Goal: Task Accomplishment & Management: Manage account settings

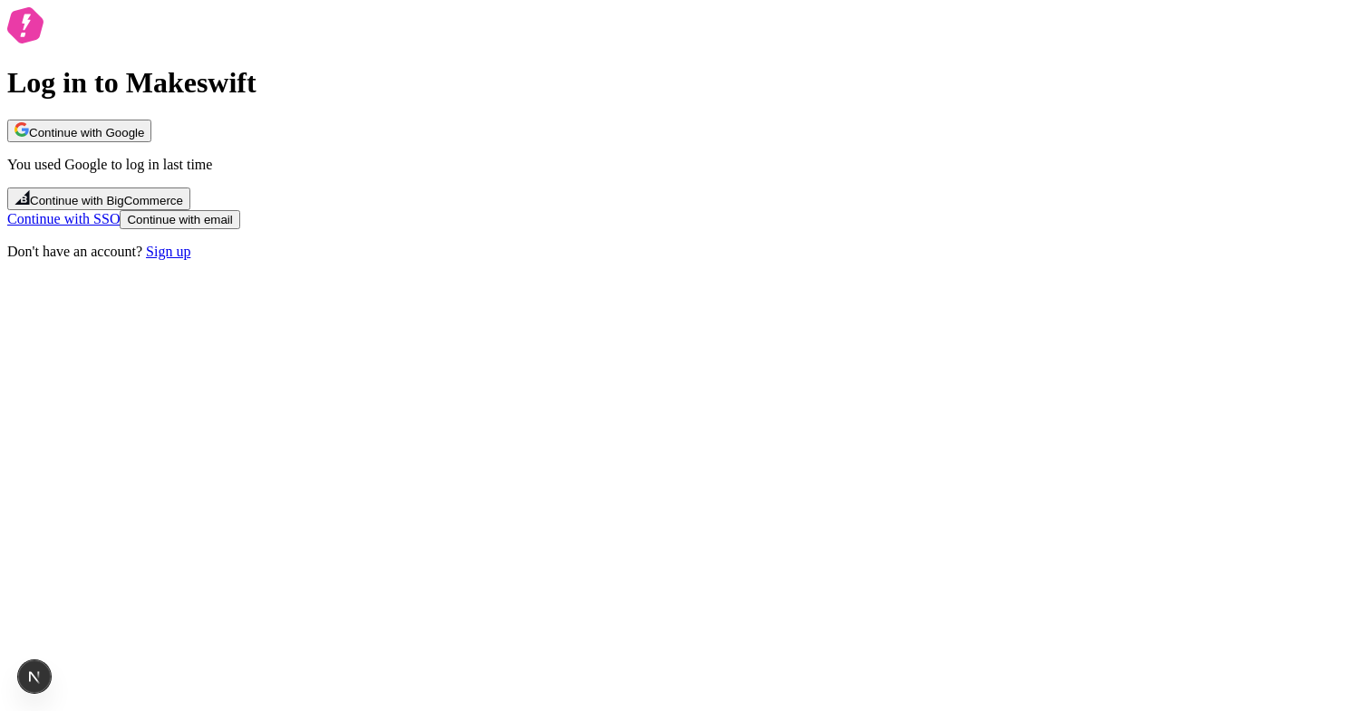
click at [900, 166] on div "Log in to Makeswift Continue with Google You used Google to log in last time Co…" at bounding box center [682, 133] width 1350 height 253
click at [151, 142] on button "Continue with Google" at bounding box center [79, 131] width 144 height 23
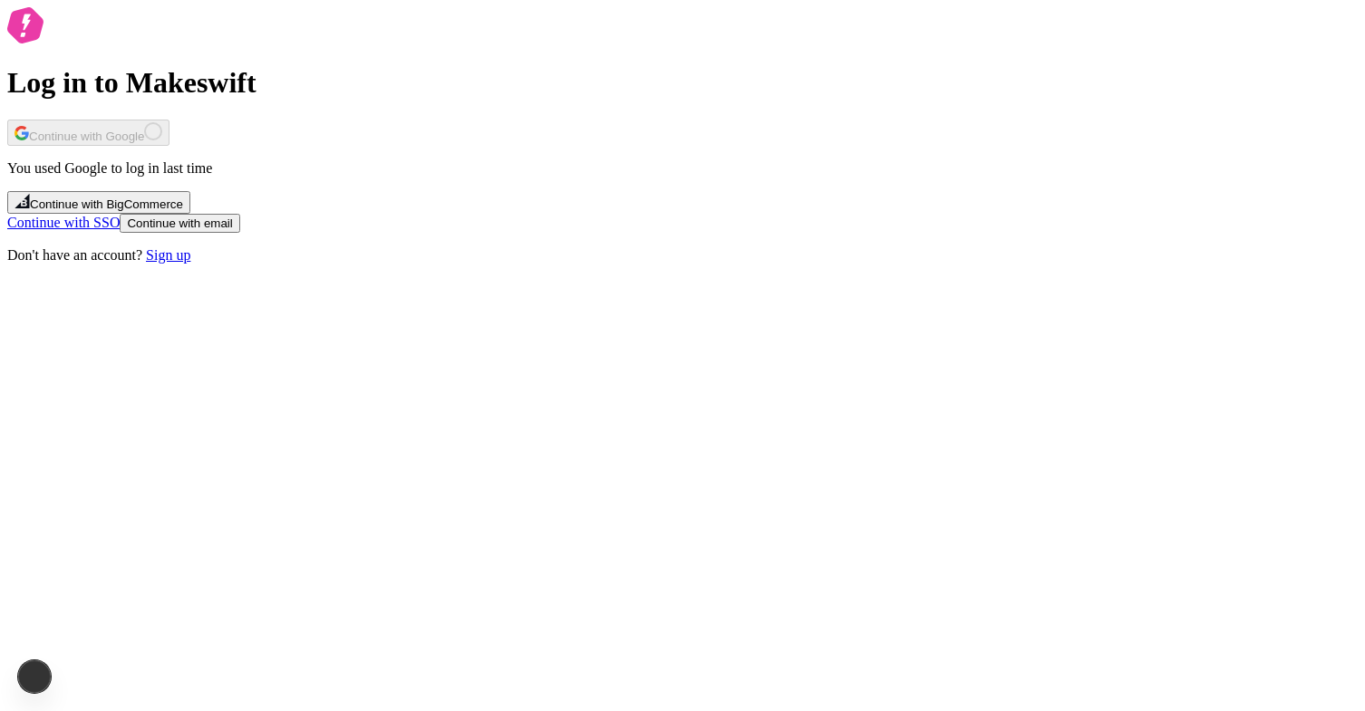
click at [883, 31] on div "Log in to Makeswift Continue with Google You used Google to log in last time Co…" at bounding box center [682, 135] width 1350 height 256
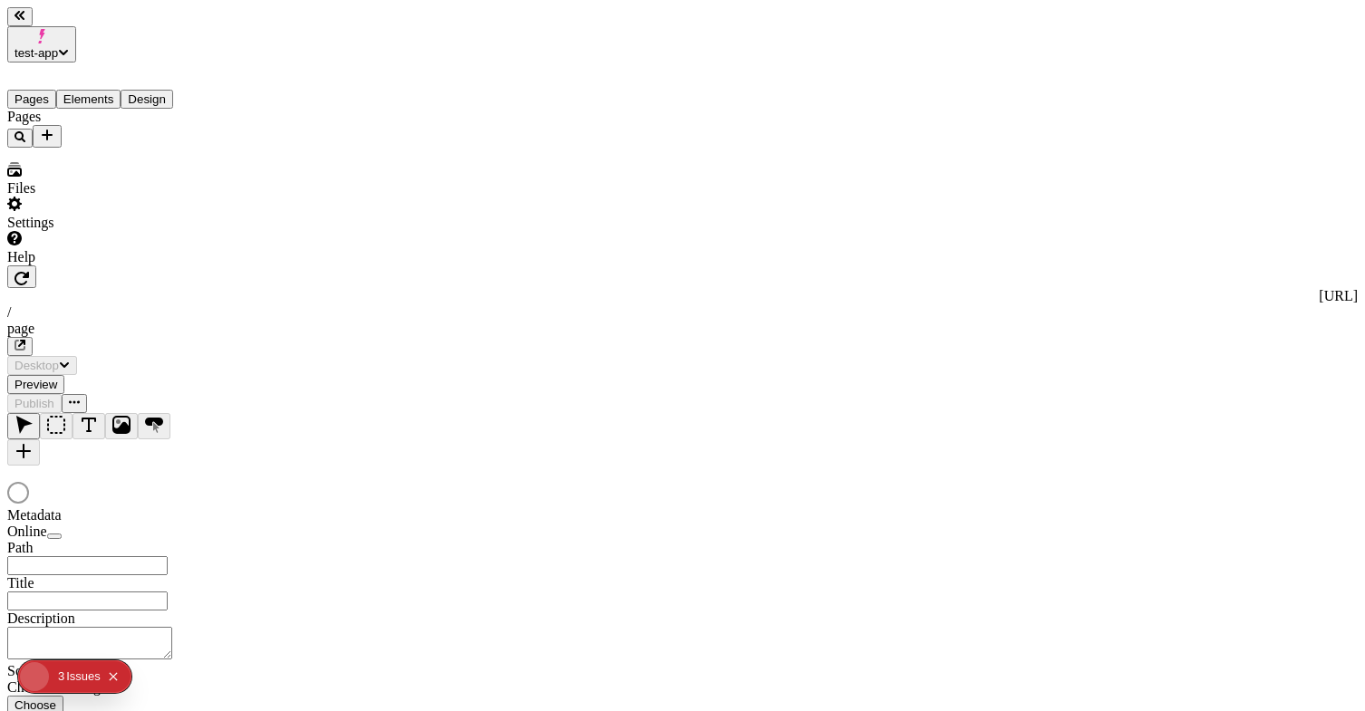
type input "/page"
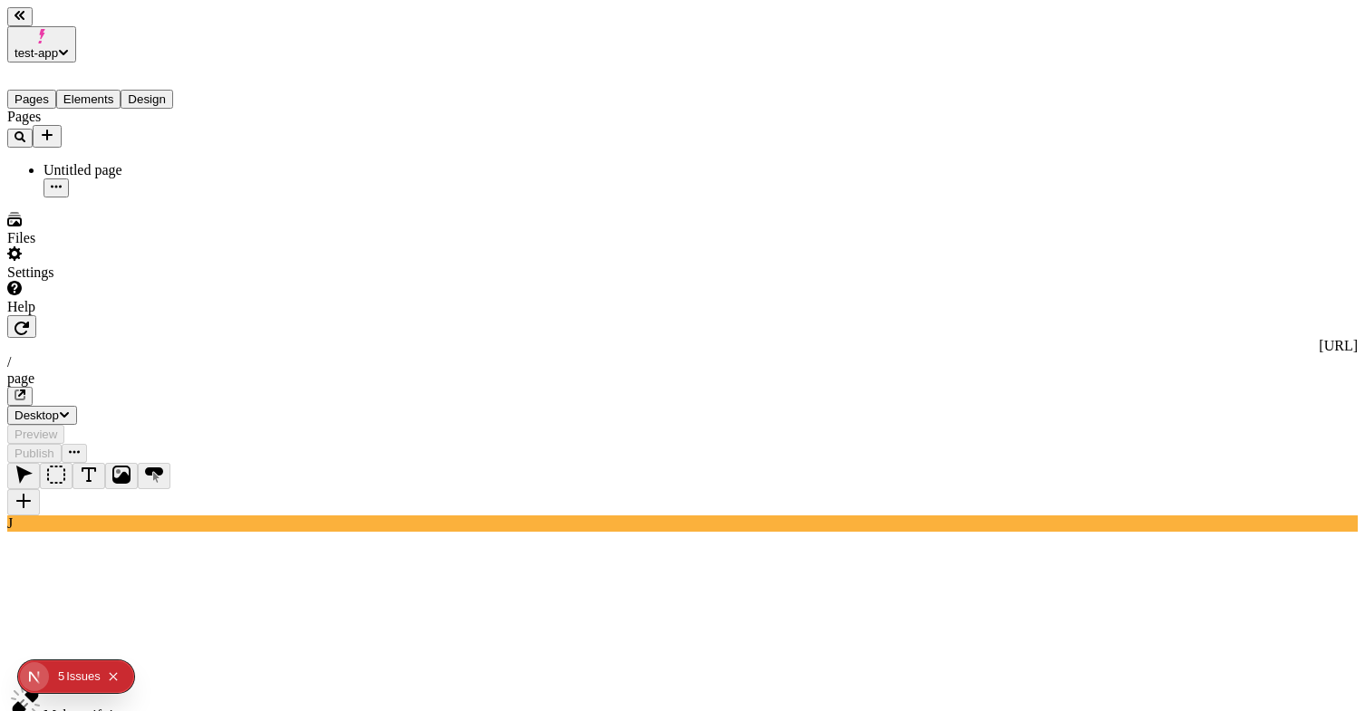
click at [58, 46] on span "test-app" at bounding box center [35, 53] width 43 height 14
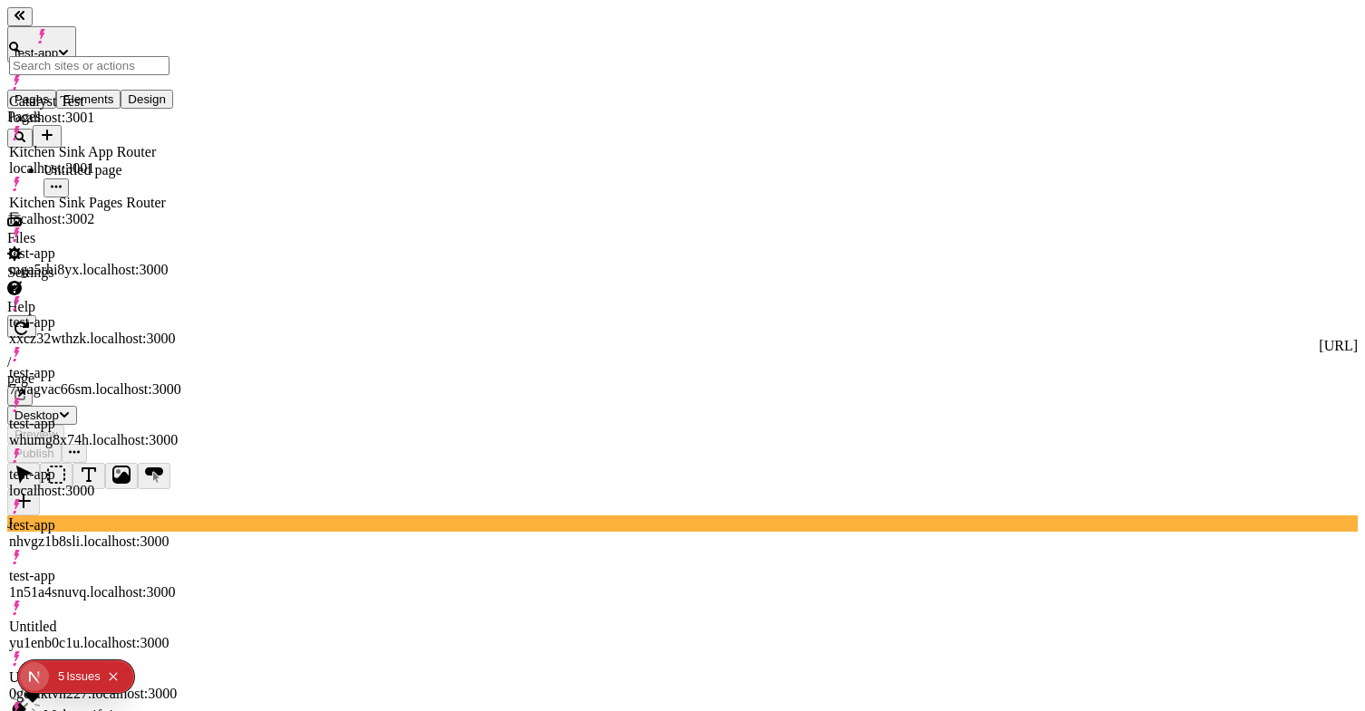
click at [130, 144] on div "Kitchen Sink App Router" at bounding box center [95, 152] width 172 height 16
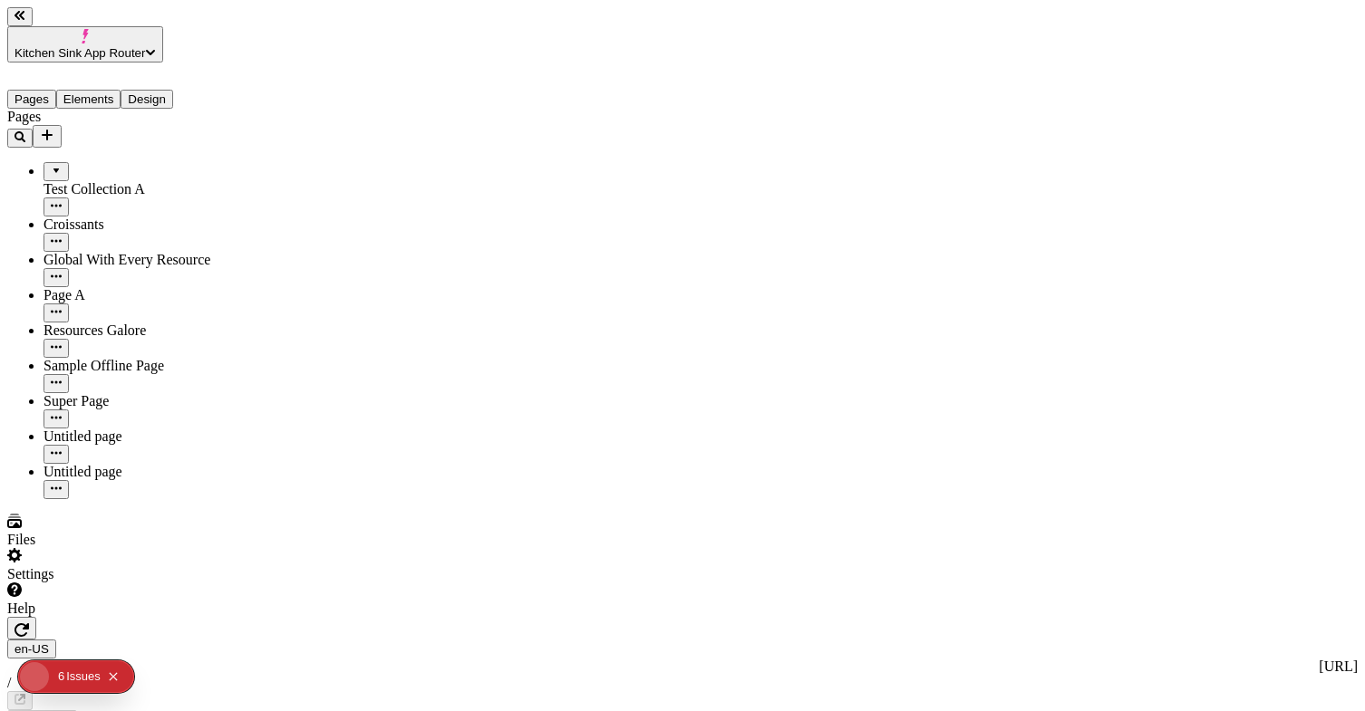
type input "/page-8"
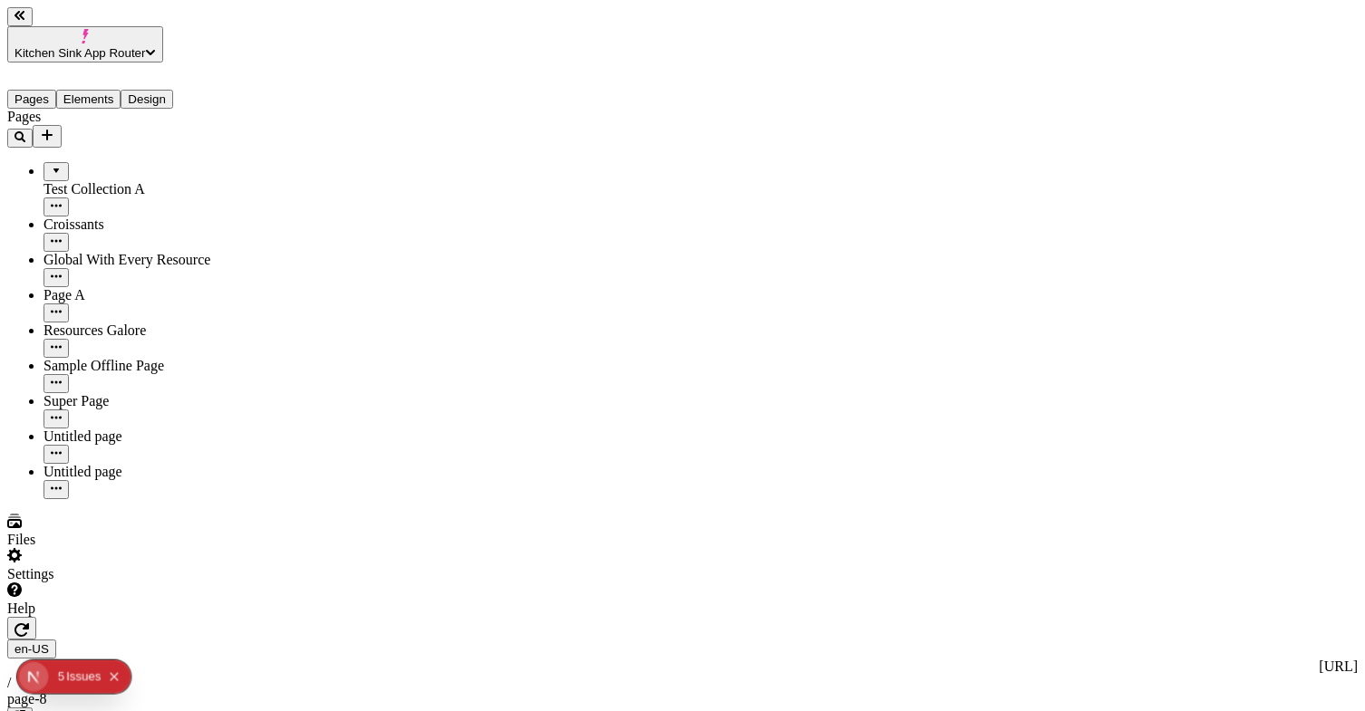
click at [29, 623] on icon "button" at bounding box center [21, 630] width 14 height 14
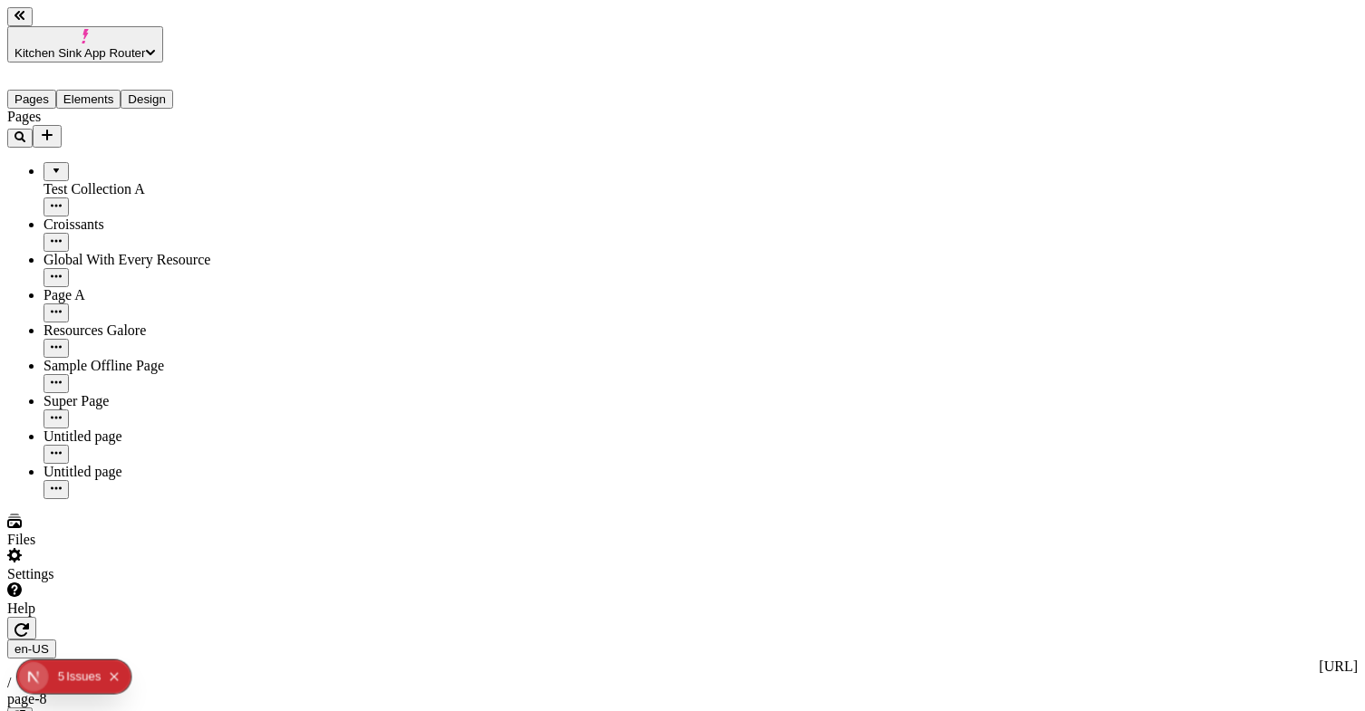
click at [96, 429] on div "Untitled page" at bounding box center [133, 437] width 181 height 16
type input "/page-9"
click at [124, 217] on div "Croissants" at bounding box center [133, 225] width 181 height 16
type input "/croissants"
click at [92, 323] on div "Resources Galore" at bounding box center [133, 331] width 181 height 16
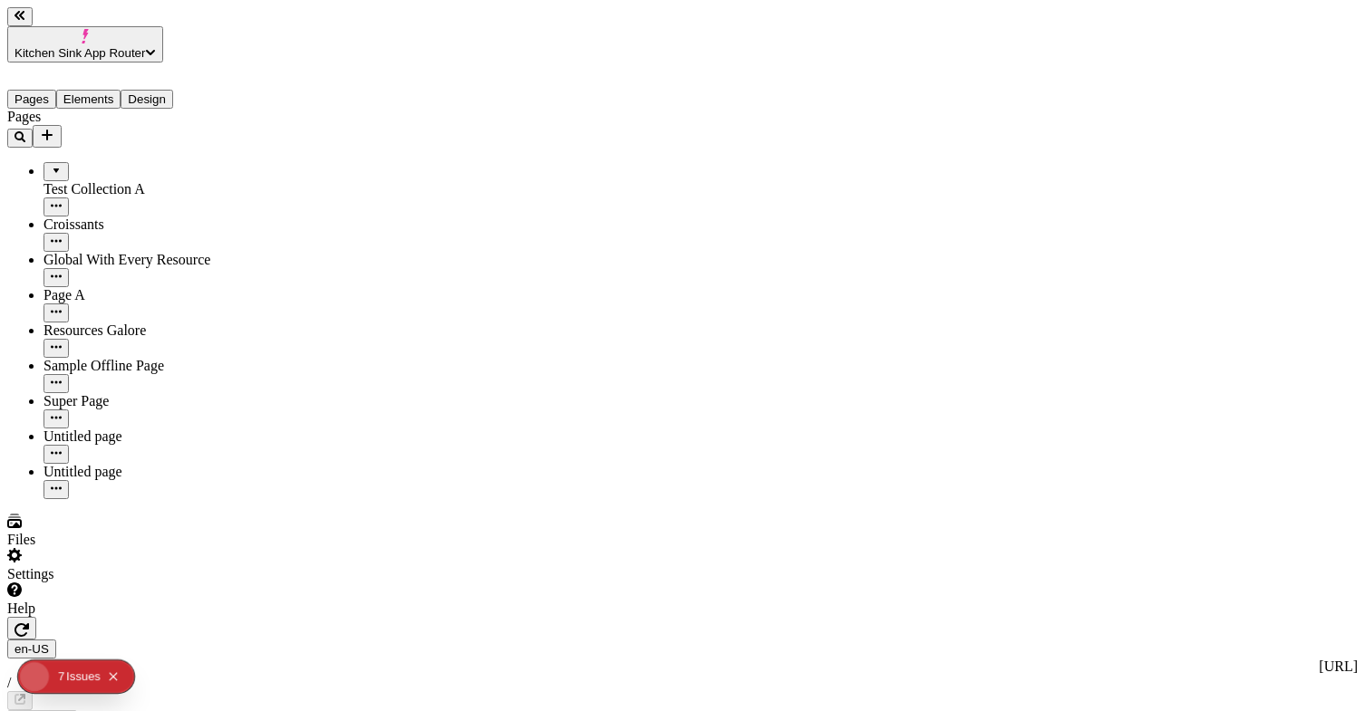
checkbox input "true"
click at [1145, 617] on div "en-US http://localhost:3001 / page-3 Desktop Preview Publish" at bounding box center [682, 700] width 1350 height 167
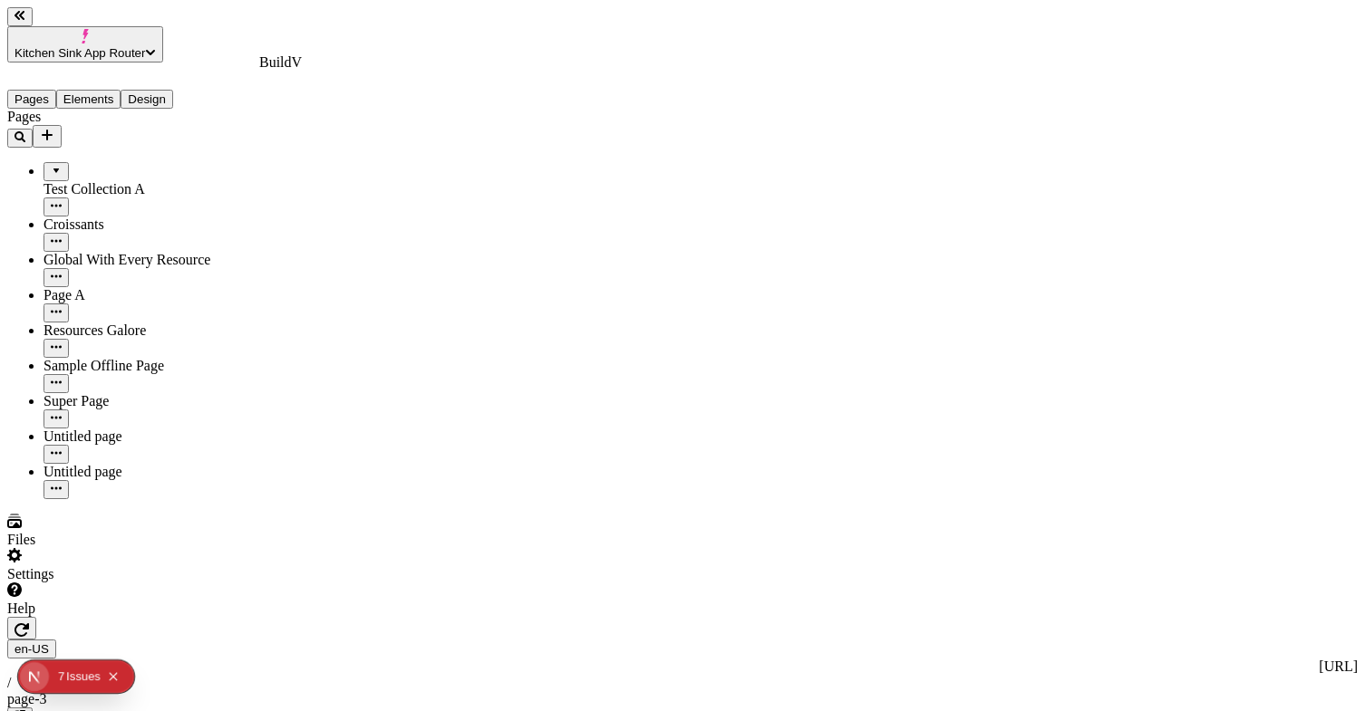
click at [72, 672] on div "Issue s" at bounding box center [83, 677] width 34 height 33
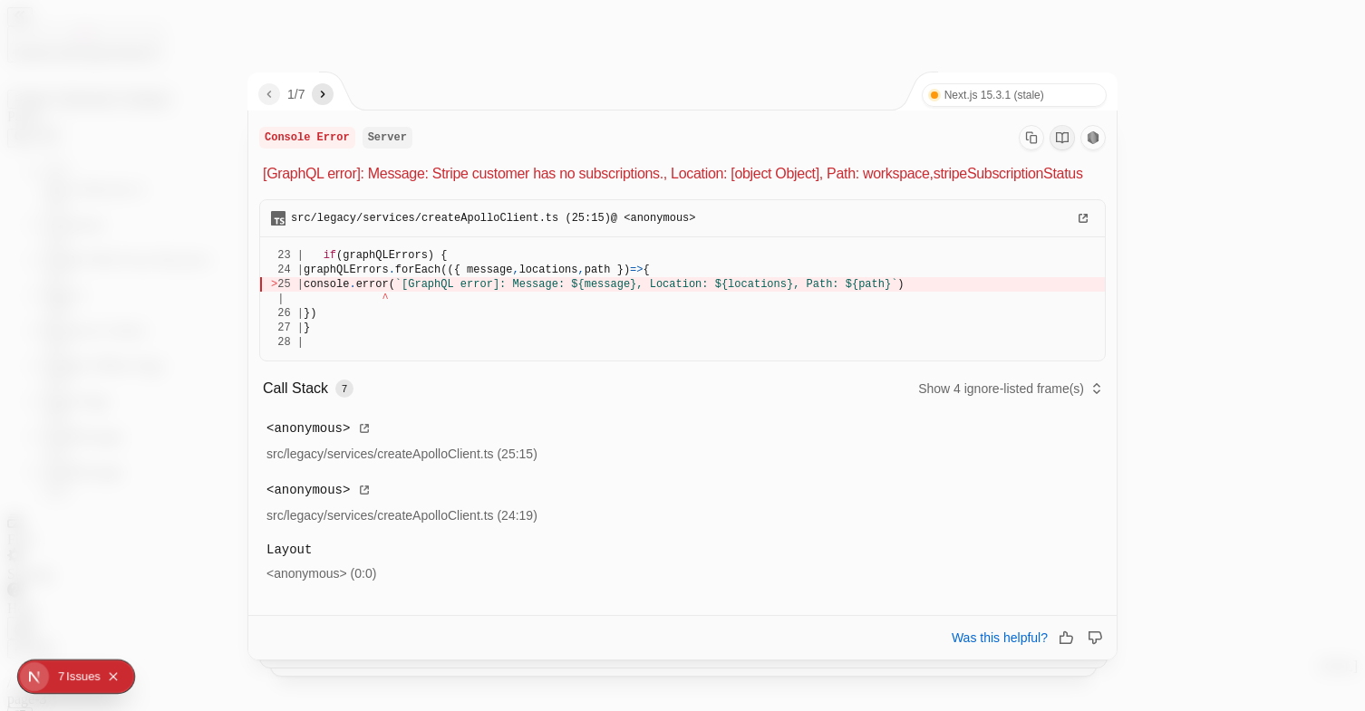
click at [318, 86] on nav "1 / 7" at bounding box center [295, 94] width 75 height 22
click at [326, 99] on icon "next" at bounding box center [322, 94] width 14 height 14
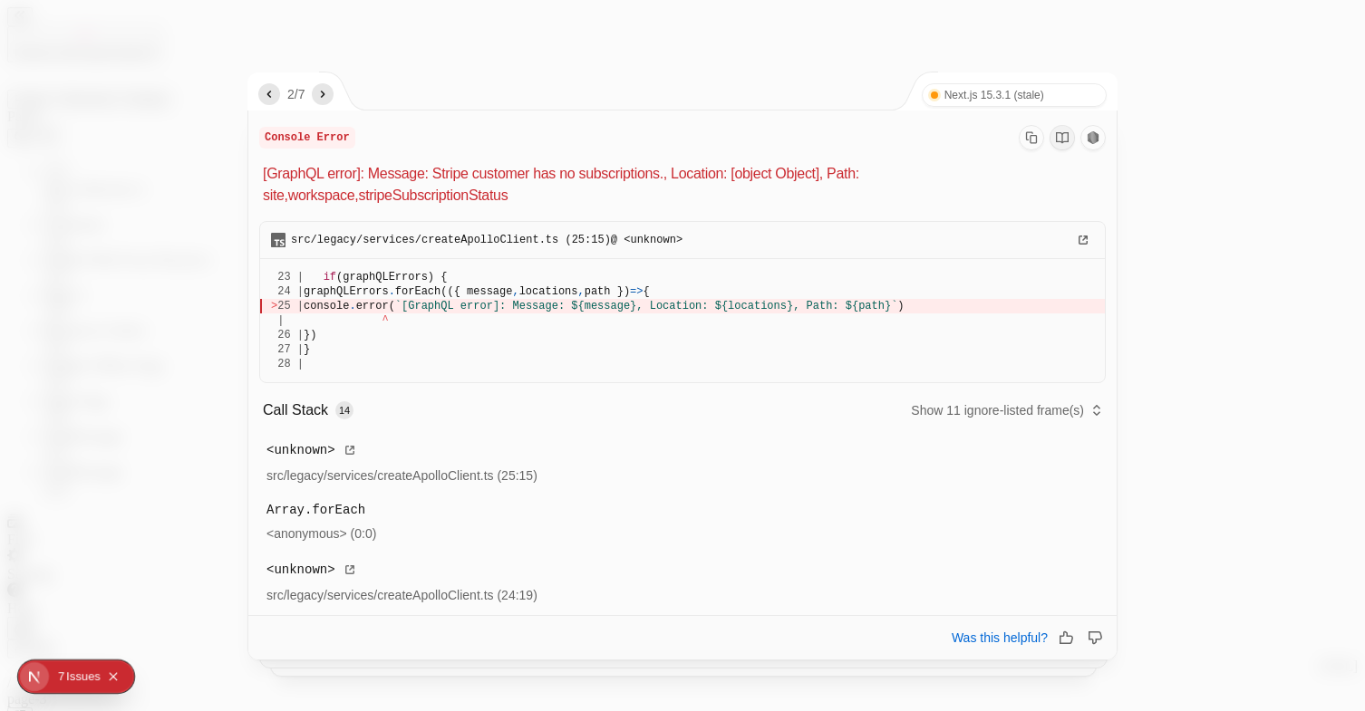
click at [326, 99] on icon "next" at bounding box center [322, 94] width 14 height 14
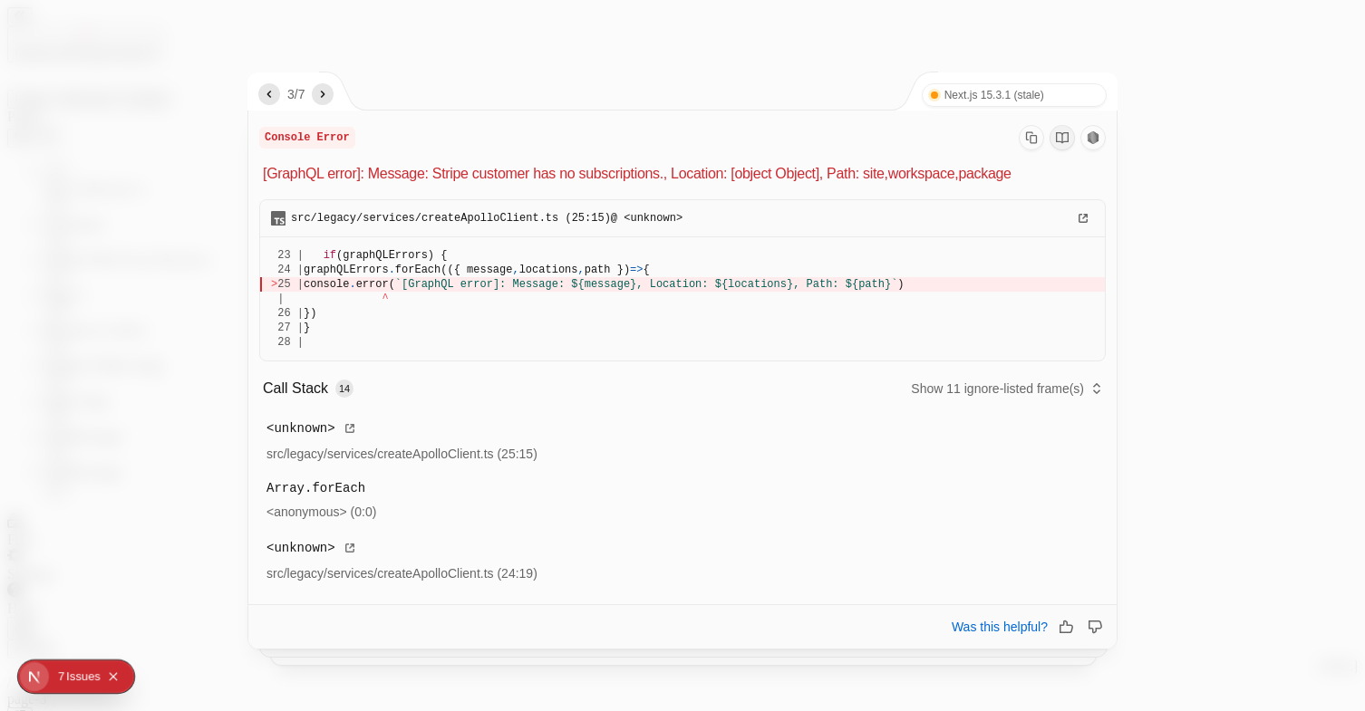
click at [326, 99] on icon "next" at bounding box center [322, 94] width 14 height 14
click at [327, 100] on icon "next" at bounding box center [322, 94] width 14 height 14
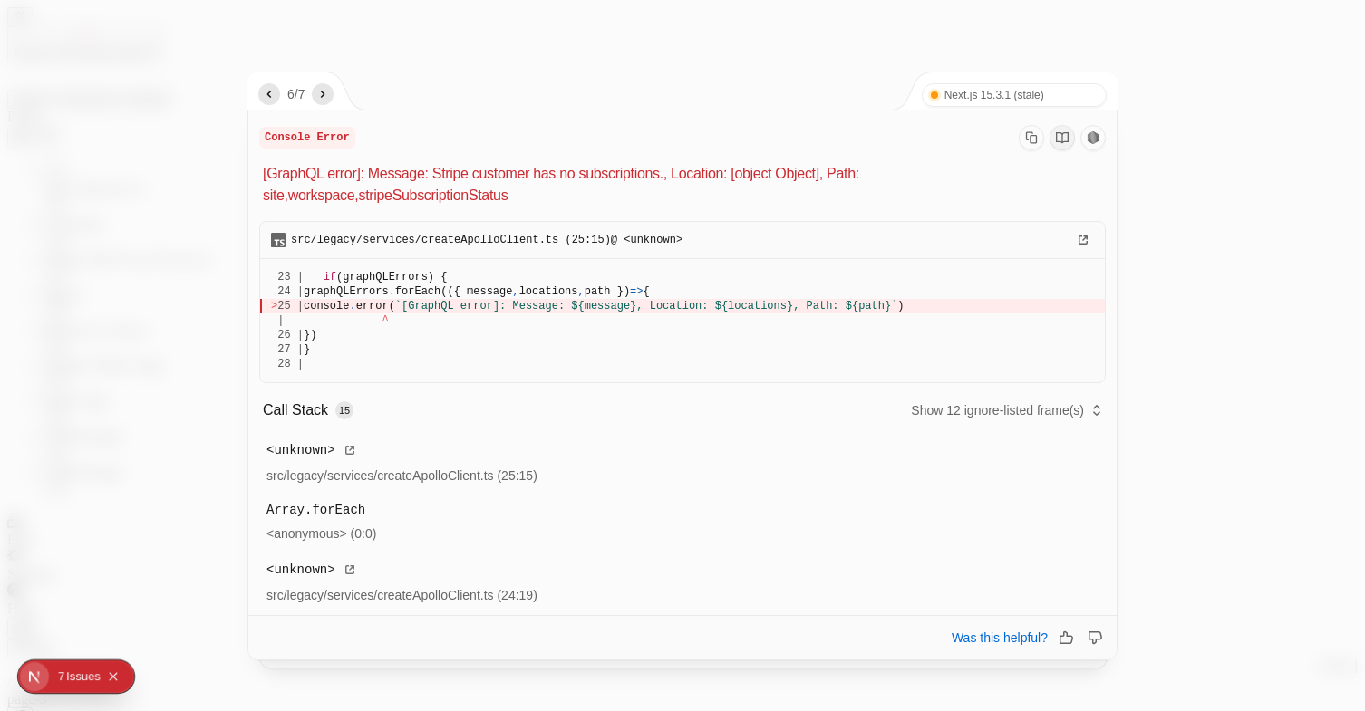
click at [327, 100] on icon "next" at bounding box center [322, 94] width 14 height 14
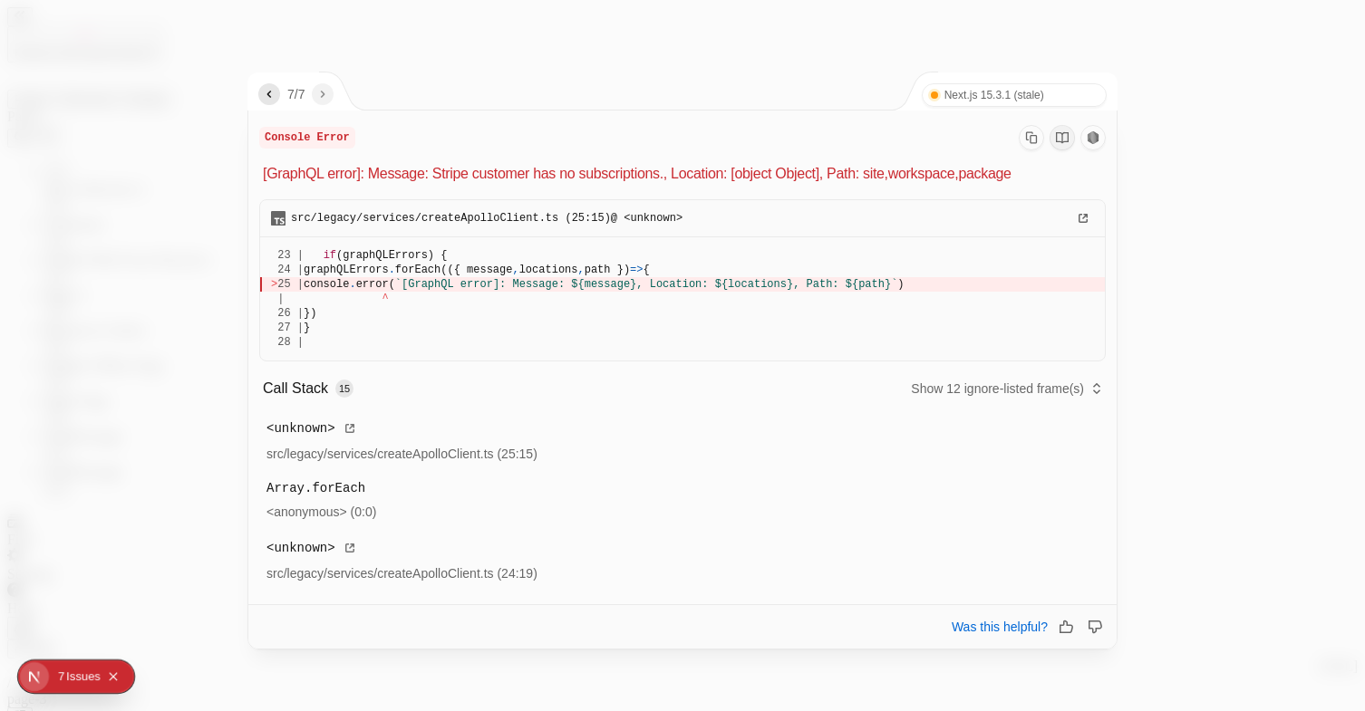
click at [1241, 34] on div at bounding box center [682, 355] width 1365 height 711
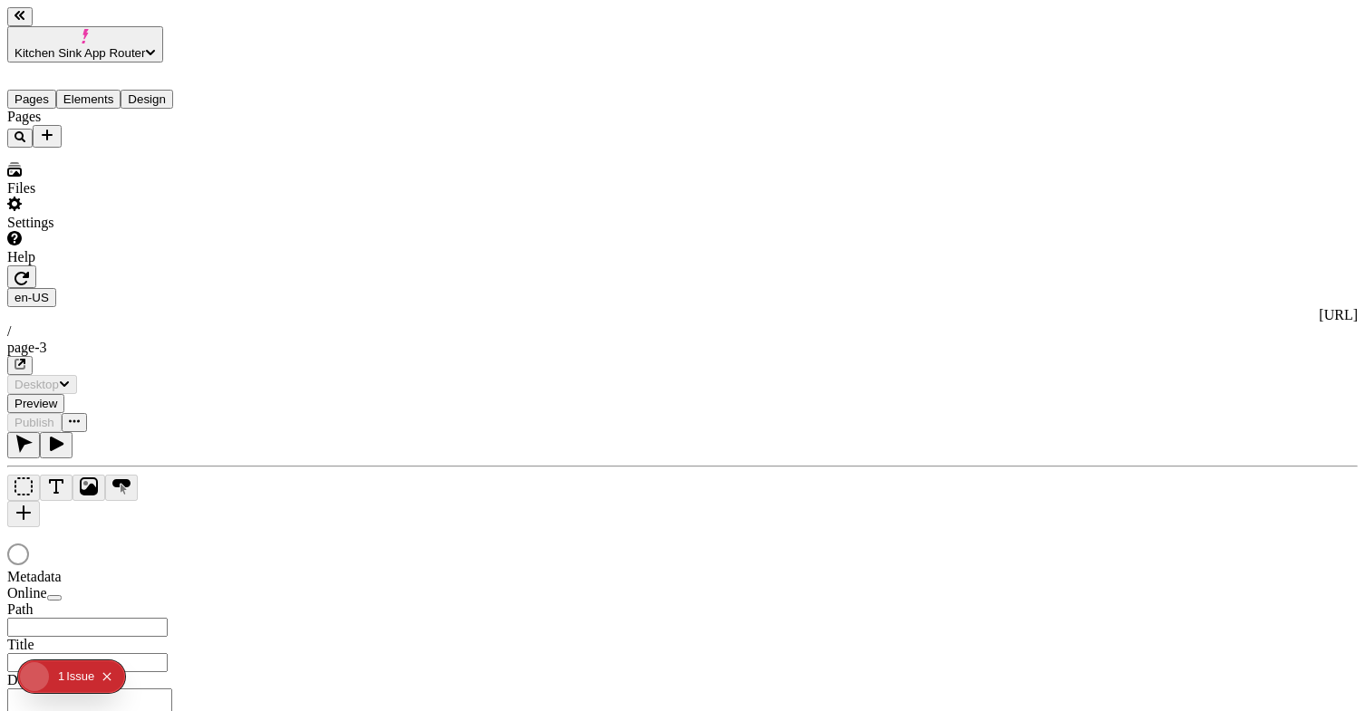
checkbox input "true"
type input "/page-3"
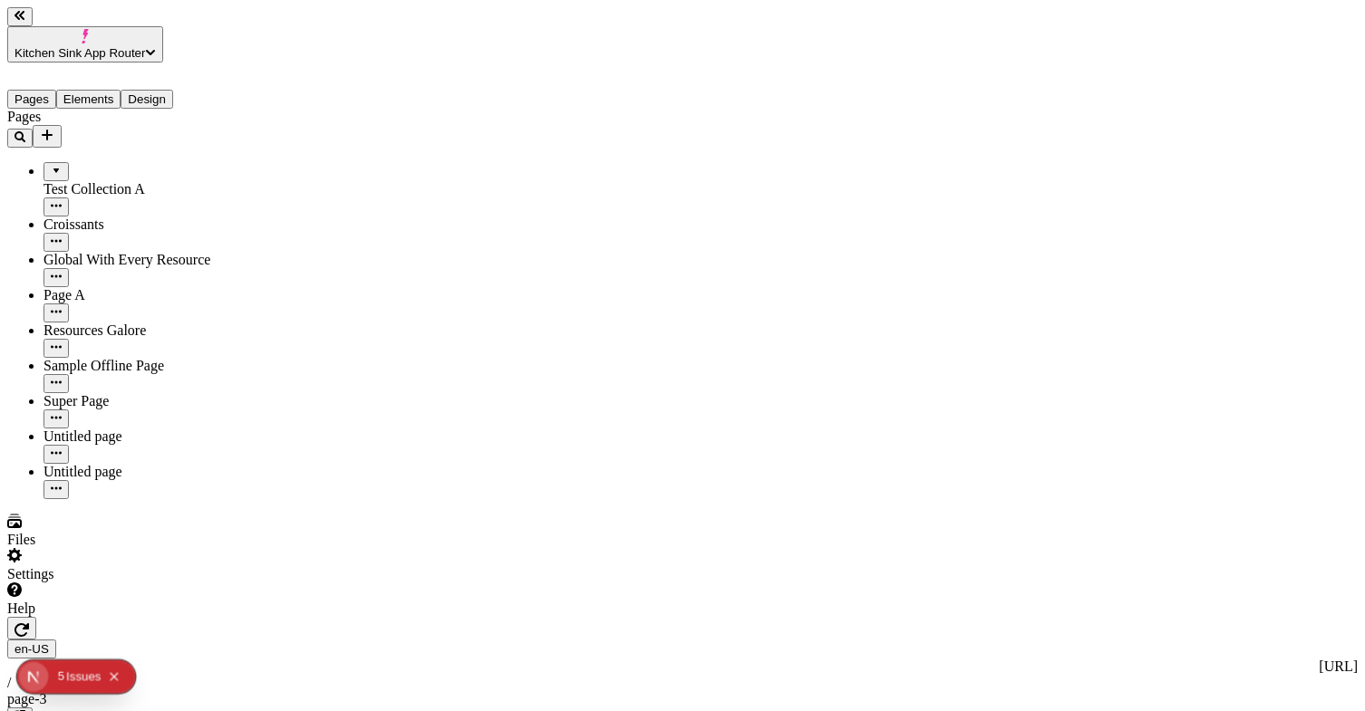
click at [76, 675] on div "Issue s" at bounding box center [83, 678] width 34 height 34
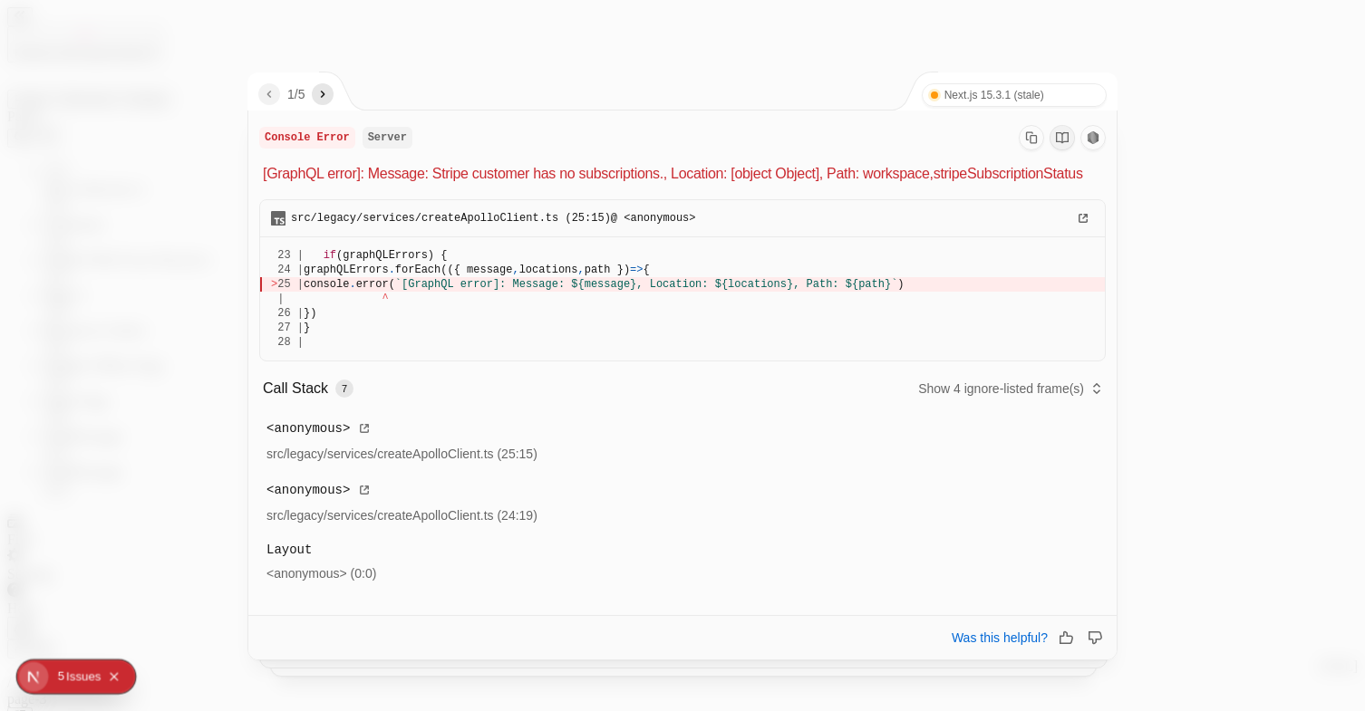
click at [323, 87] on icon "next" at bounding box center [322, 94] width 14 height 14
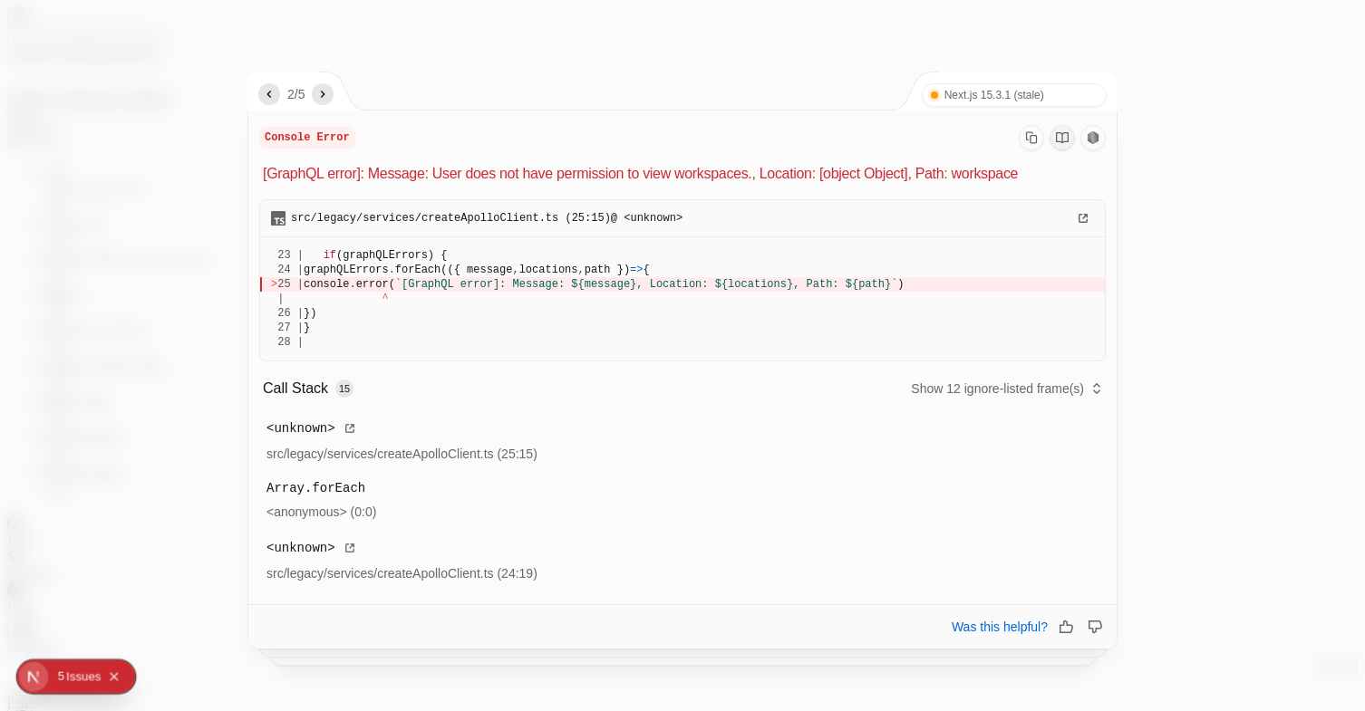
click at [323, 87] on icon "next" at bounding box center [322, 94] width 14 height 14
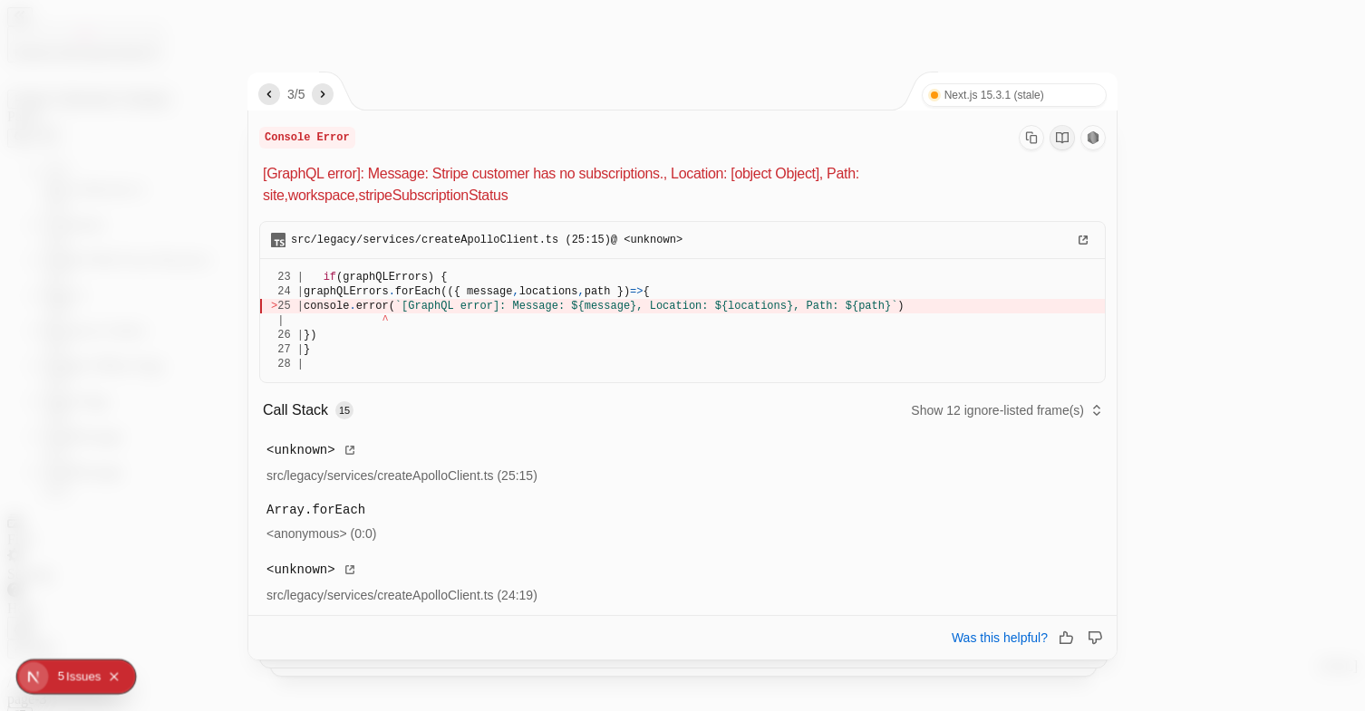
click at [323, 87] on icon "next" at bounding box center [322, 94] width 14 height 14
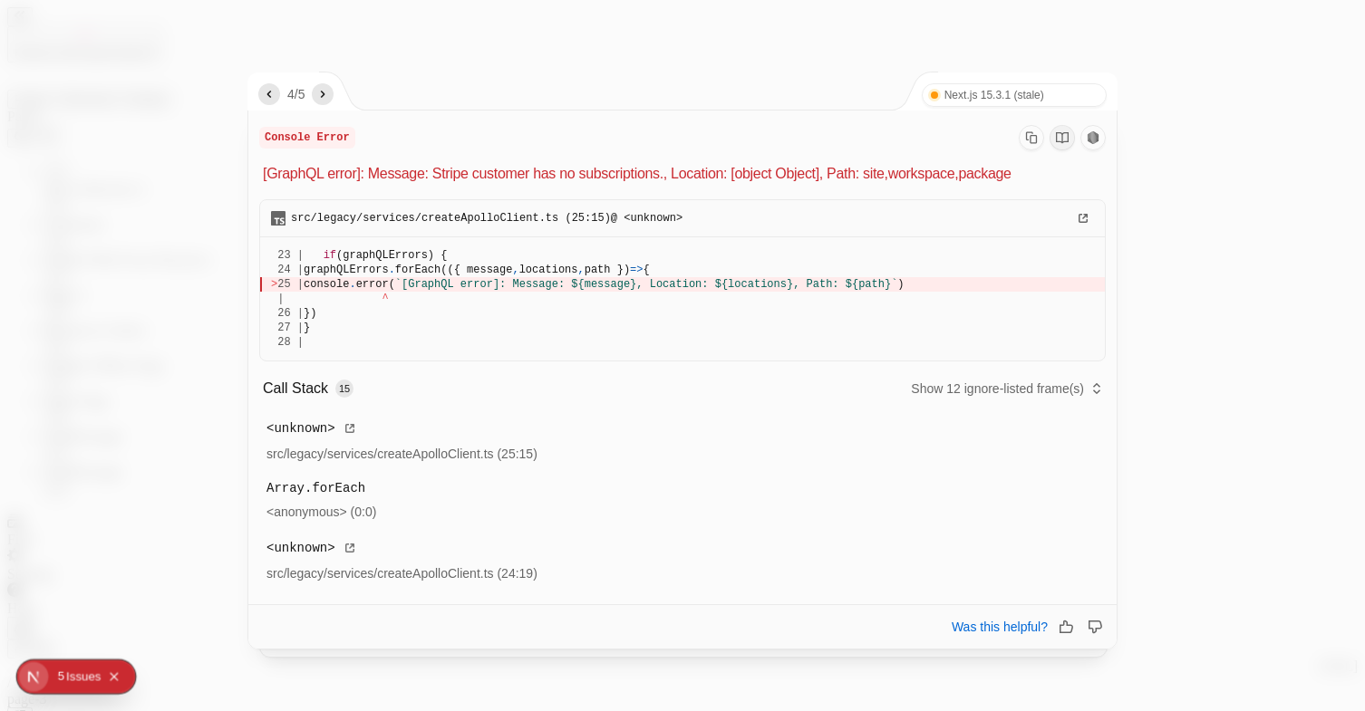
click at [323, 87] on icon "next" at bounding box center [322, 94] width 14 height 14
click at [288, 98] on span "5 /" at bounding box center [292, 94] width 11 height 14
click at [229, 107] on div at bounding box center [682, 355] width 1365 height 711
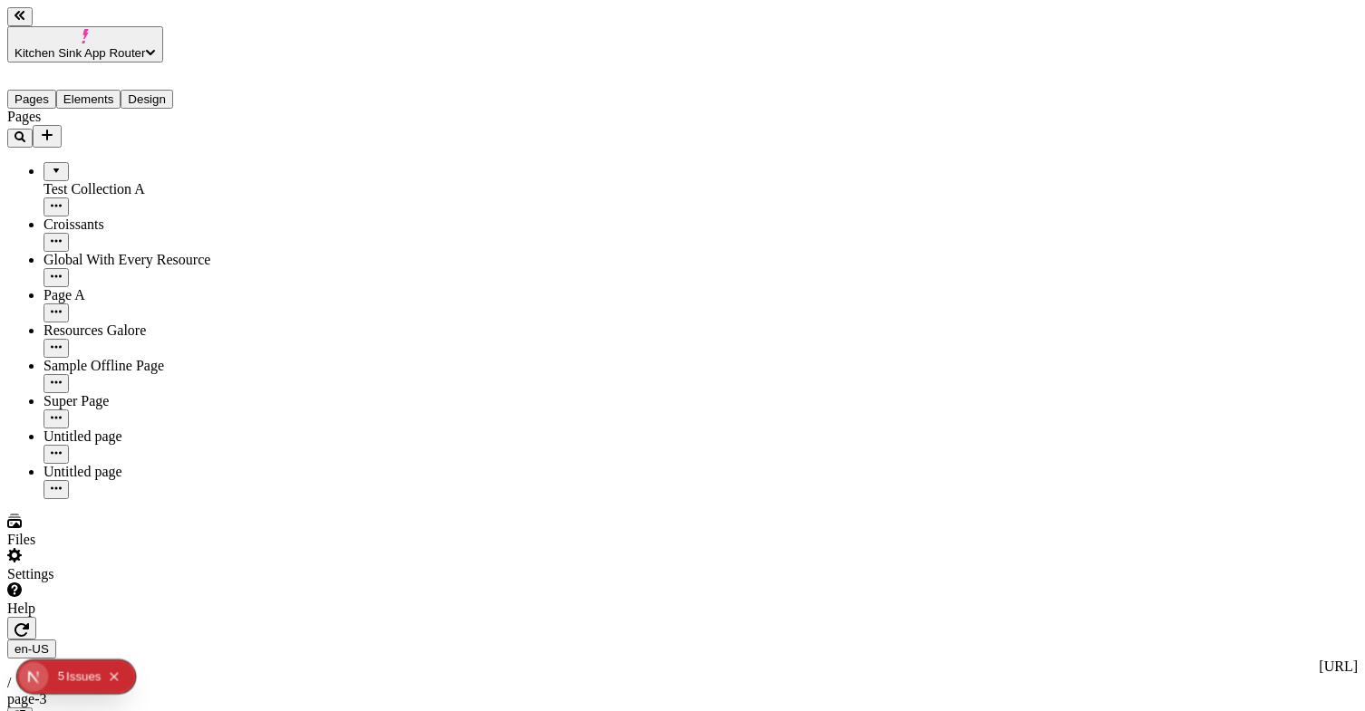
click at [973, 617] on div "en-US http://localhost:3001 / page-3 Desktop Preview Publish" at bounding box center [682, 700] width 1350 height 167
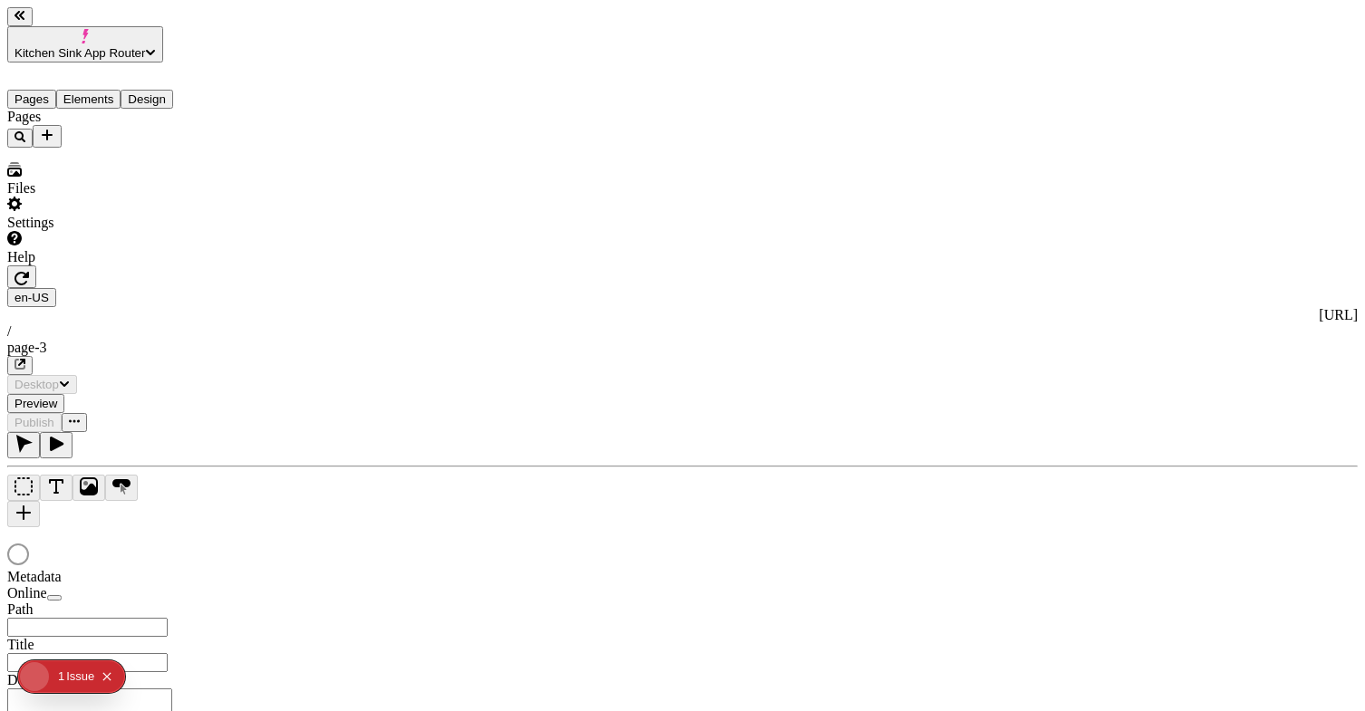
checkbox input "true"
type input "/page-3"
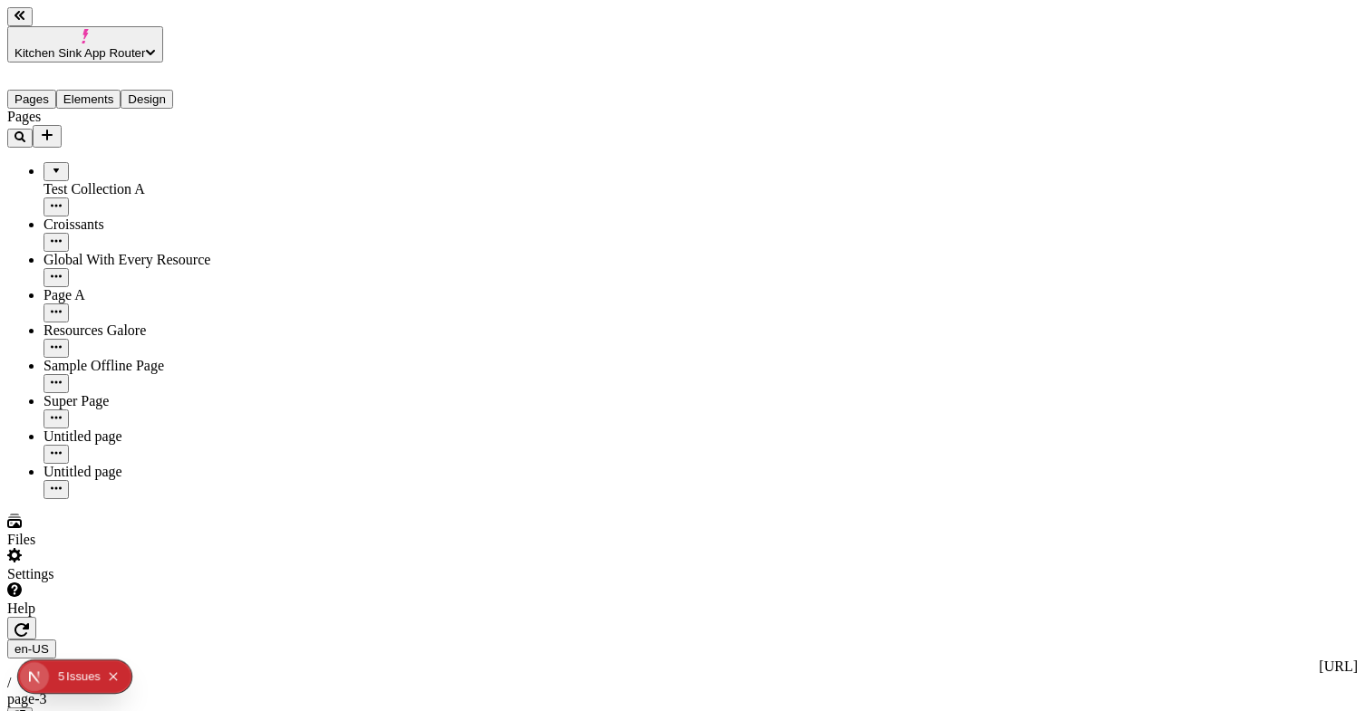
type input "5"
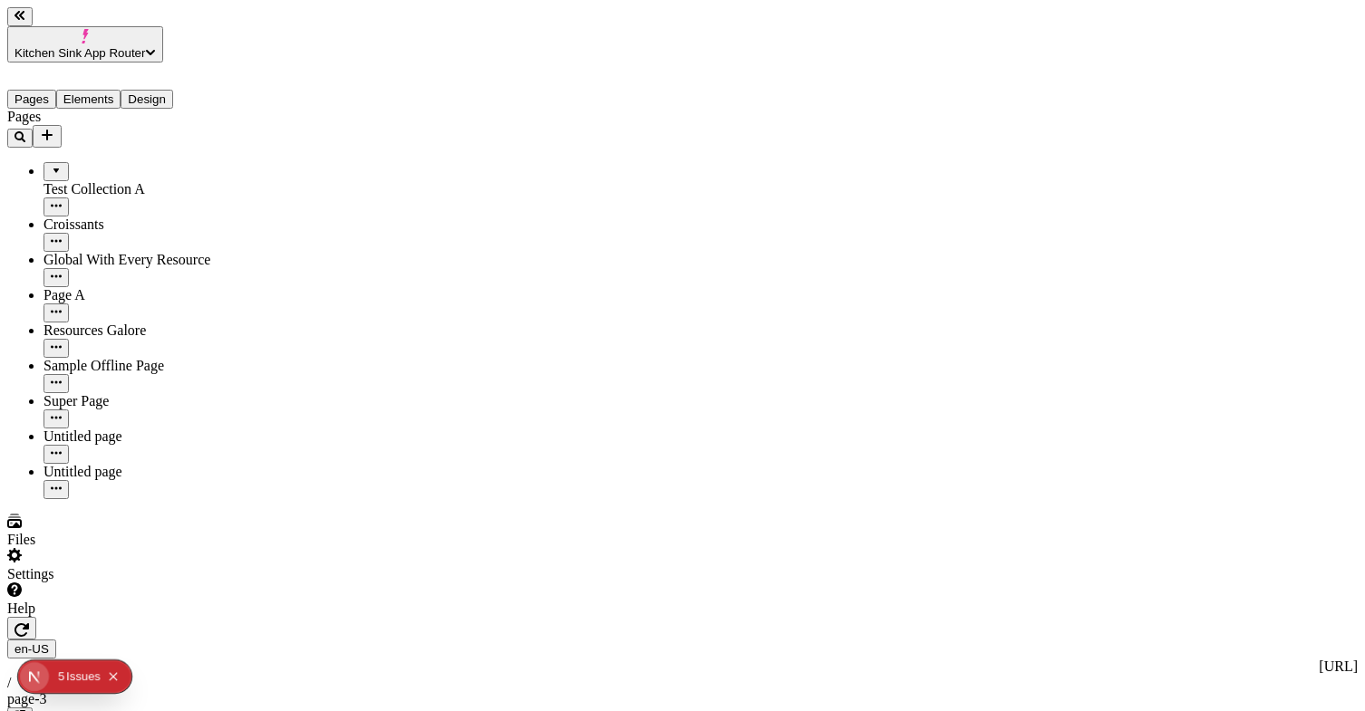
click at [29, 622] on icon "button" at bounding box center [21, 629] width 14 height 14
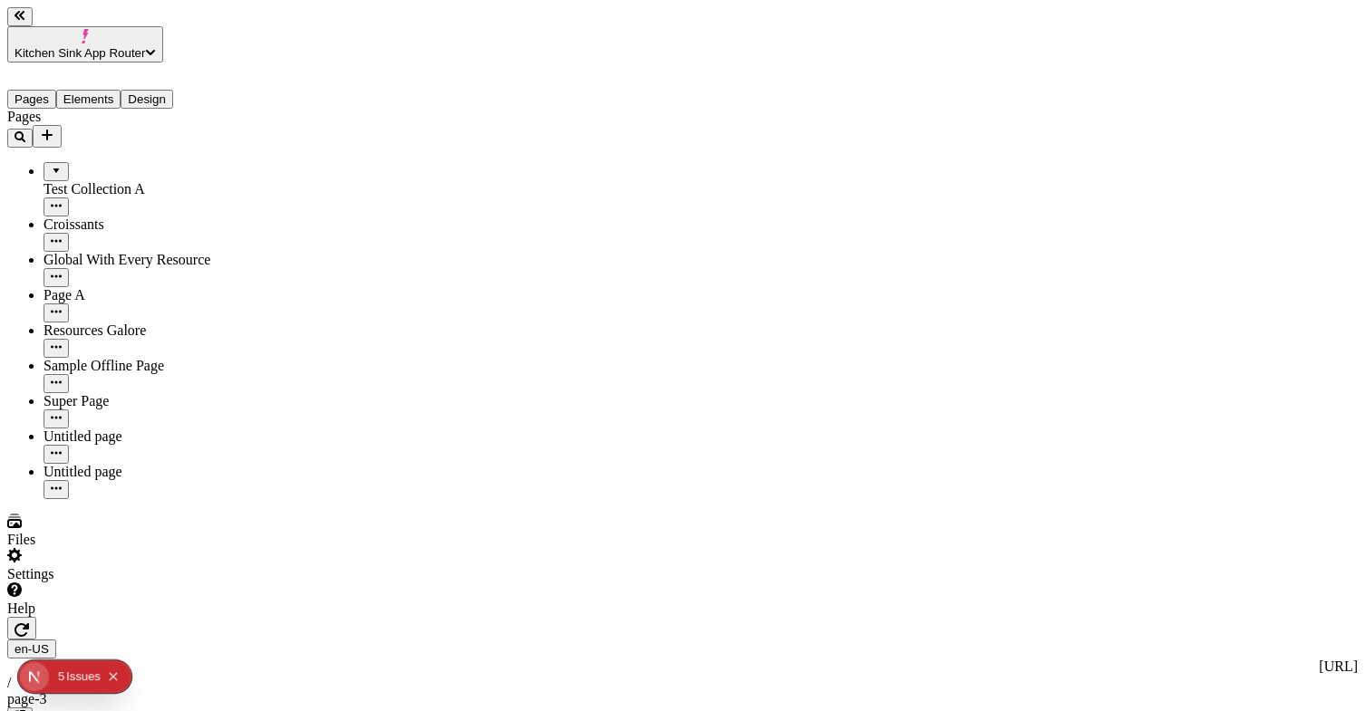
scroll to position [51, 0]
checkbox input "false"
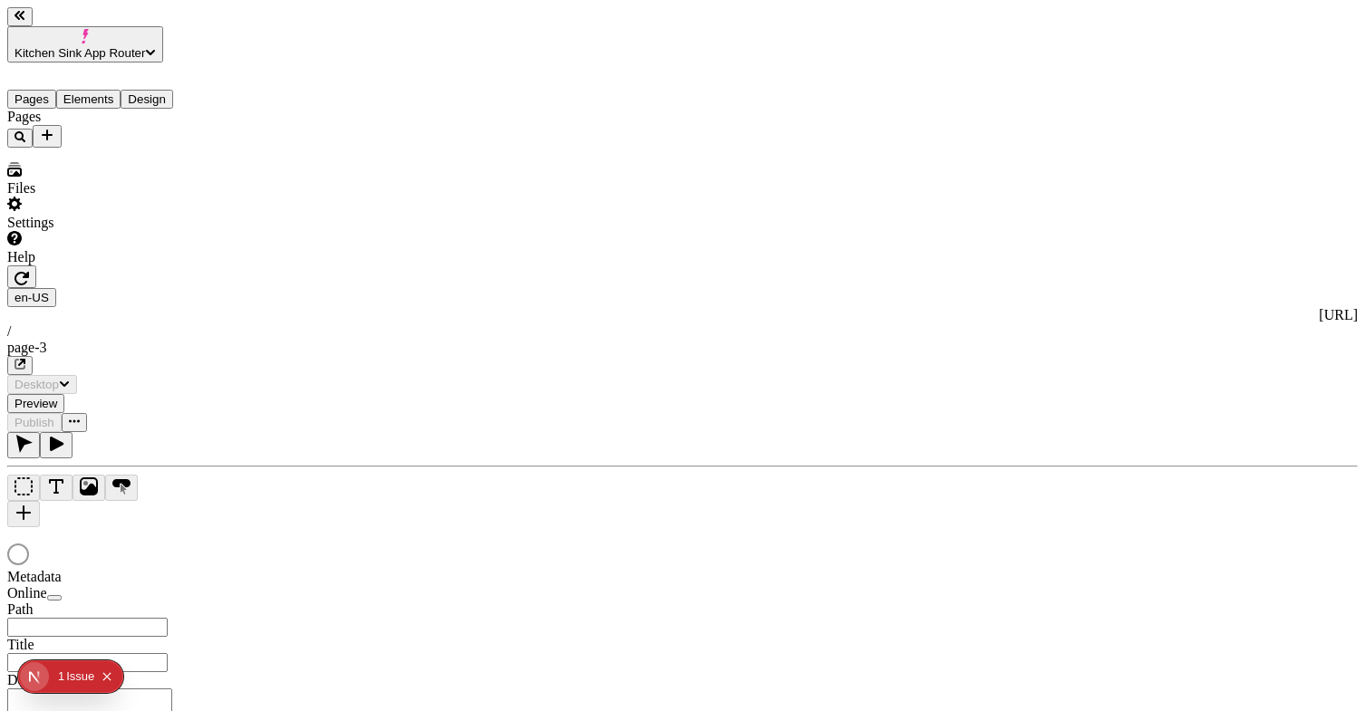
type input "/page-3"
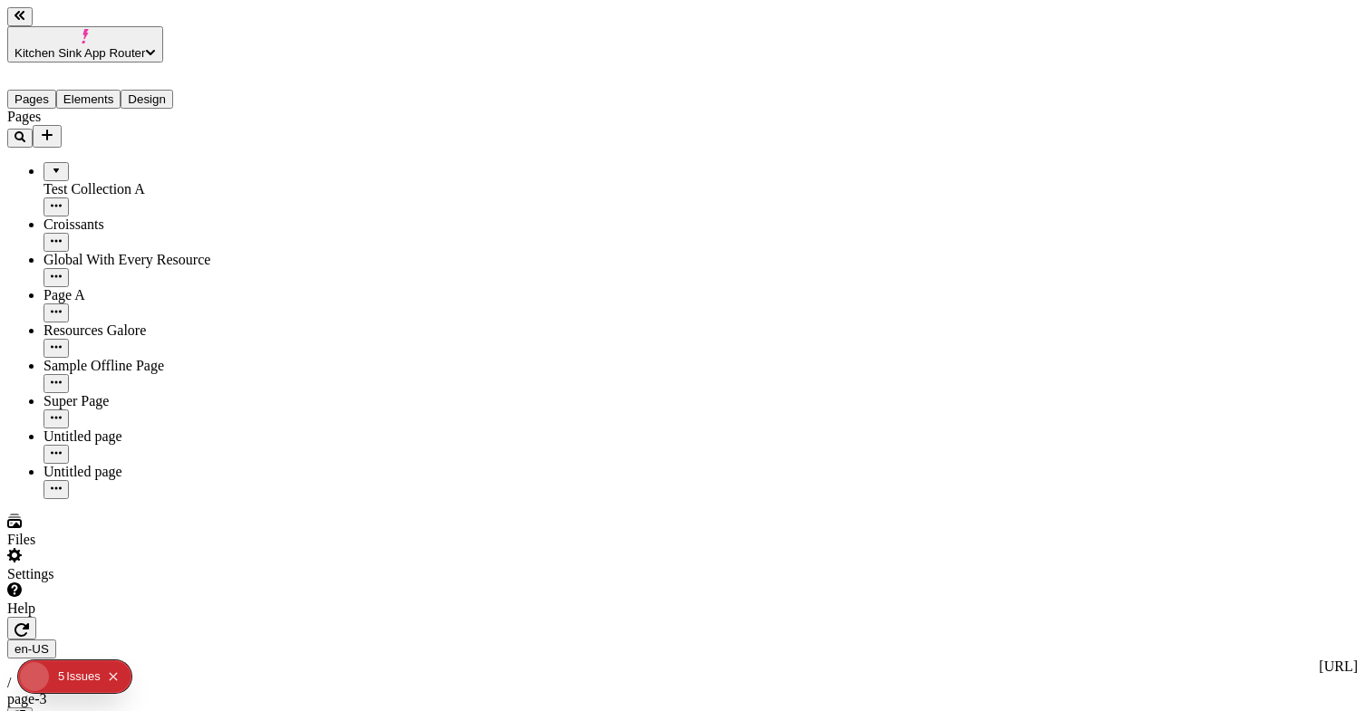
drag, startPoint x: 984, startPoint y: 86, endPoint x: 1027, endPoint y: 79, distance: 43.2
click at [75, 673] on div "Issue s" at bounding box center [83, 677] width 34 height 33
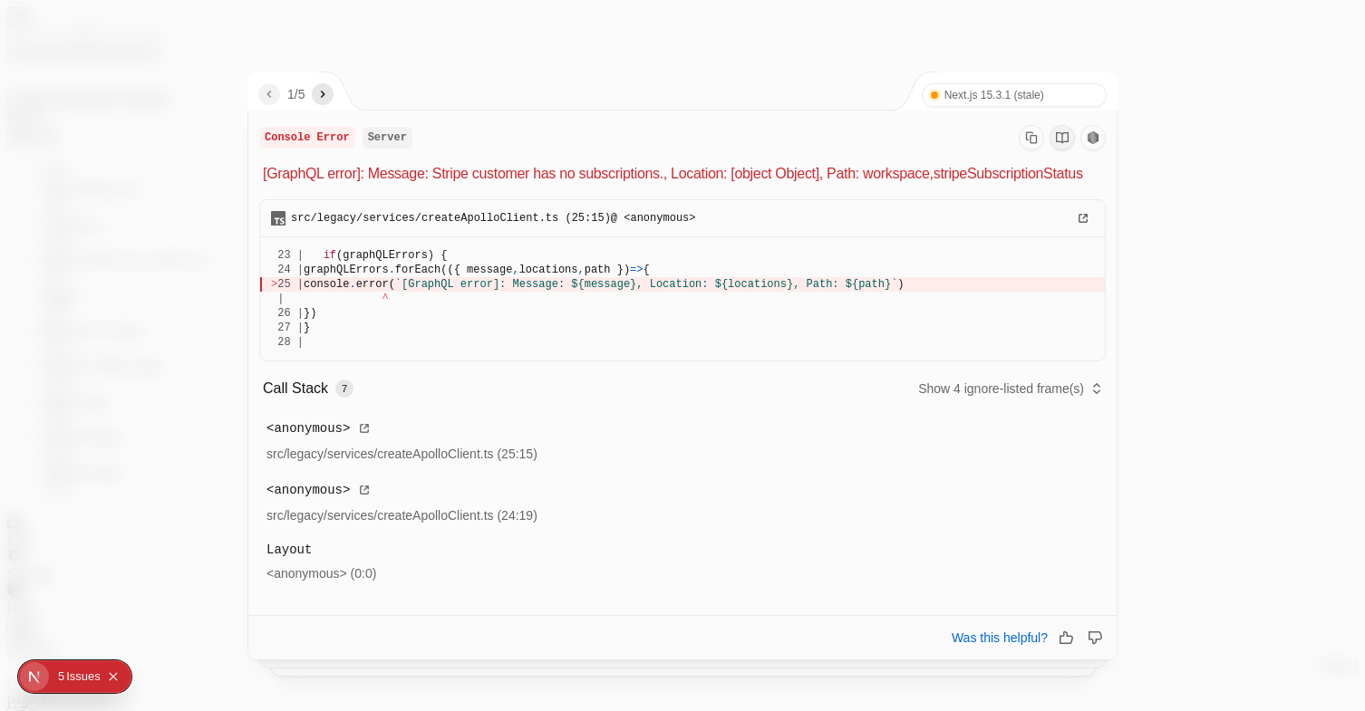
click at [333, 88] on button "button" at bounding box center [323, 94] width 22 height 22
click at [325, 96] on icon "next" at bounding box center [322, 94] width 14 height 14
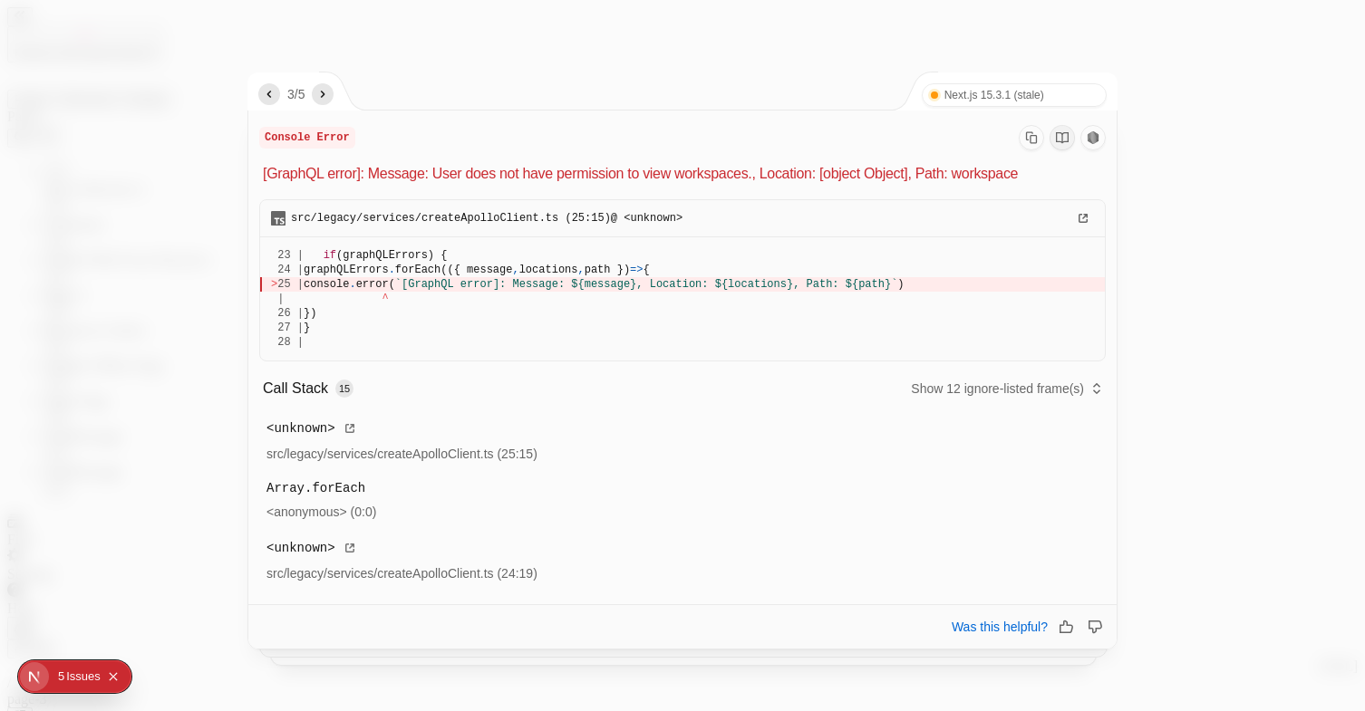
click at [325, 95] on icon "next" at bounding box center [322, 94] width 14 height 14
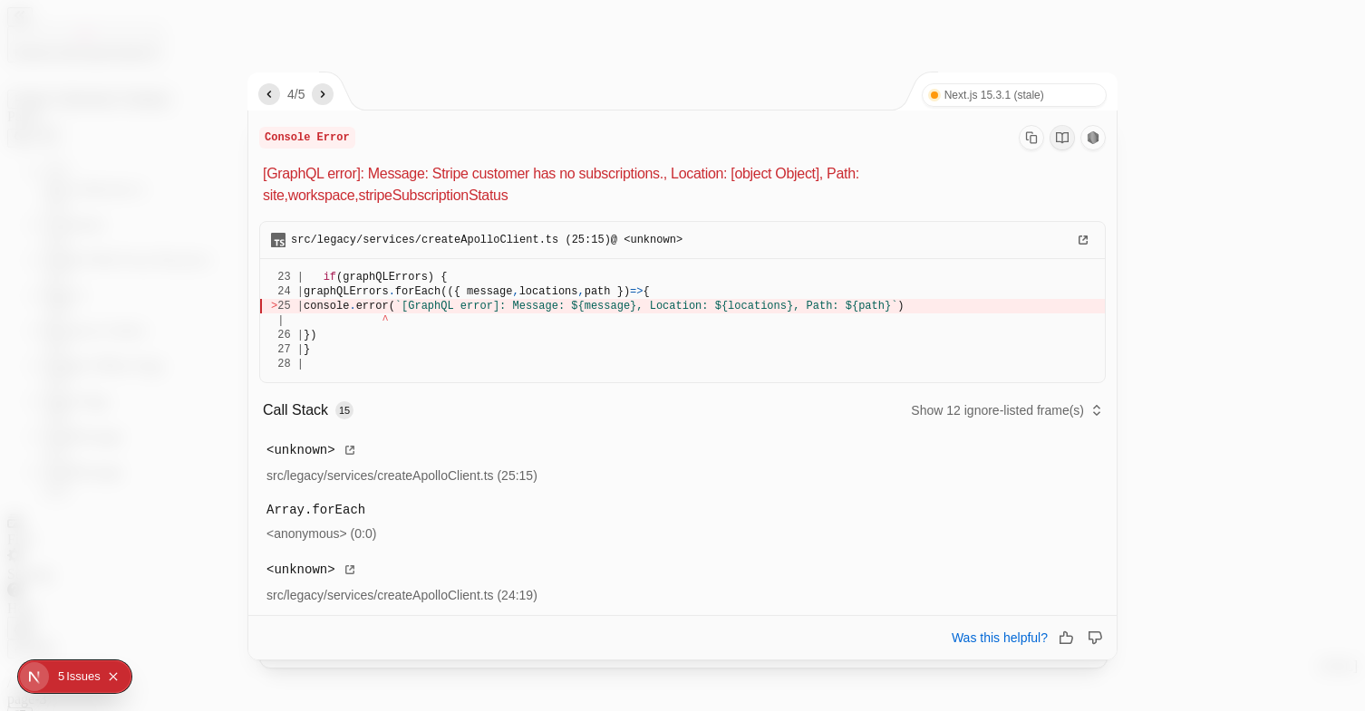
click at [324, 92] on icon "next" at bounding box center [322, 94] width 14 height 14
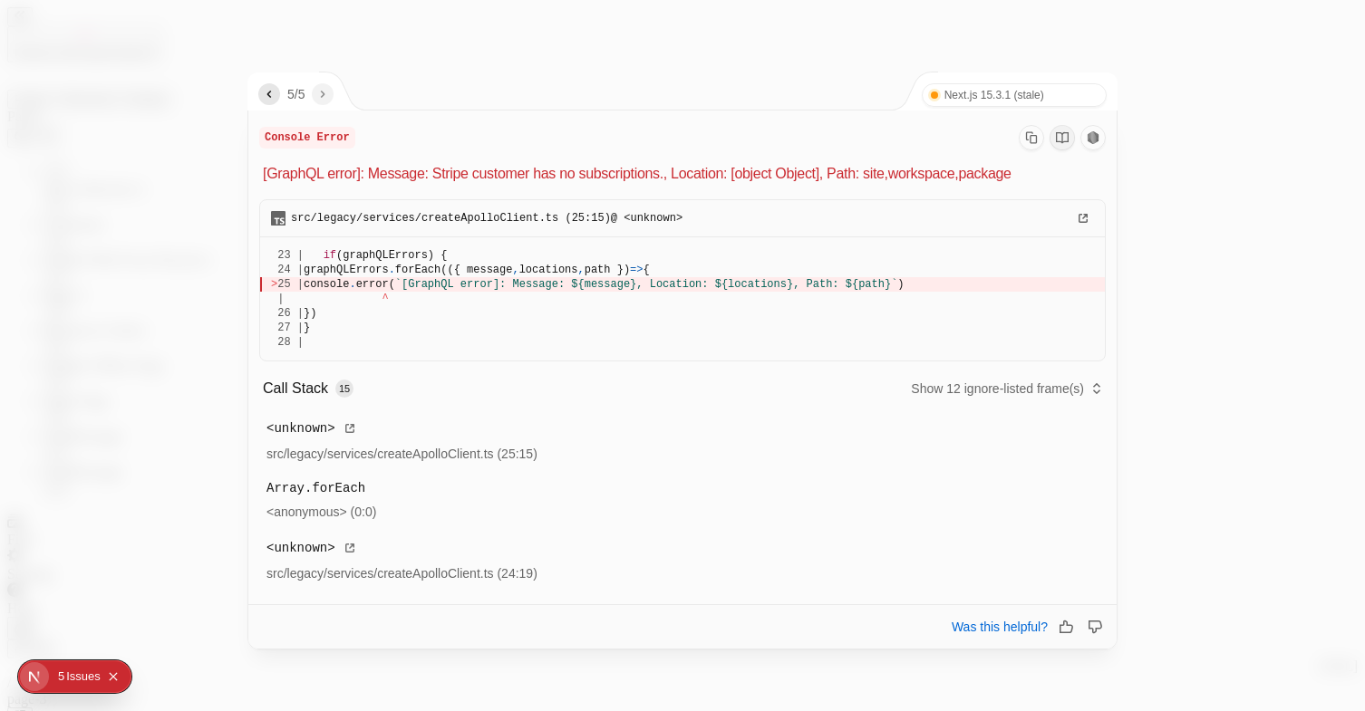
click at [265, 94] on icon "previous" at bounding box center [269, 94] width 14 height 14
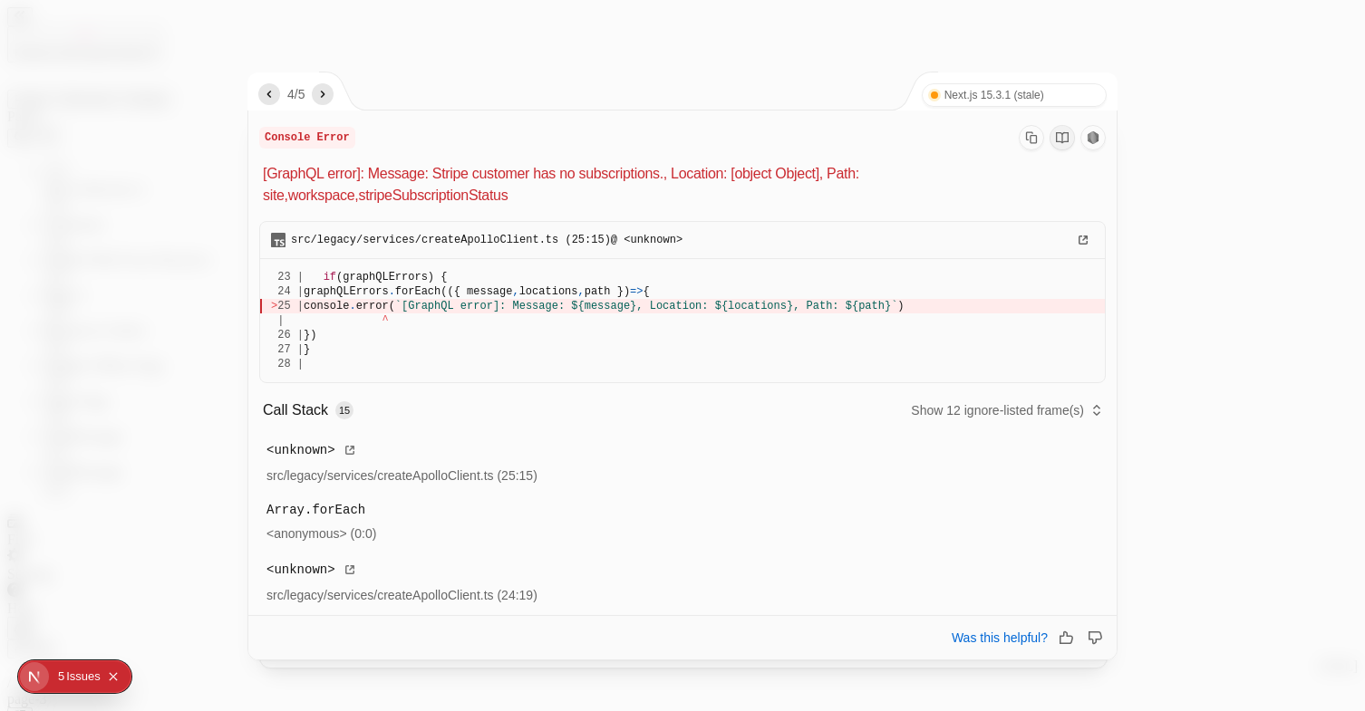
click at [265, 94] on icon "previous" at bounding box center [269, 94] width 14 height 14
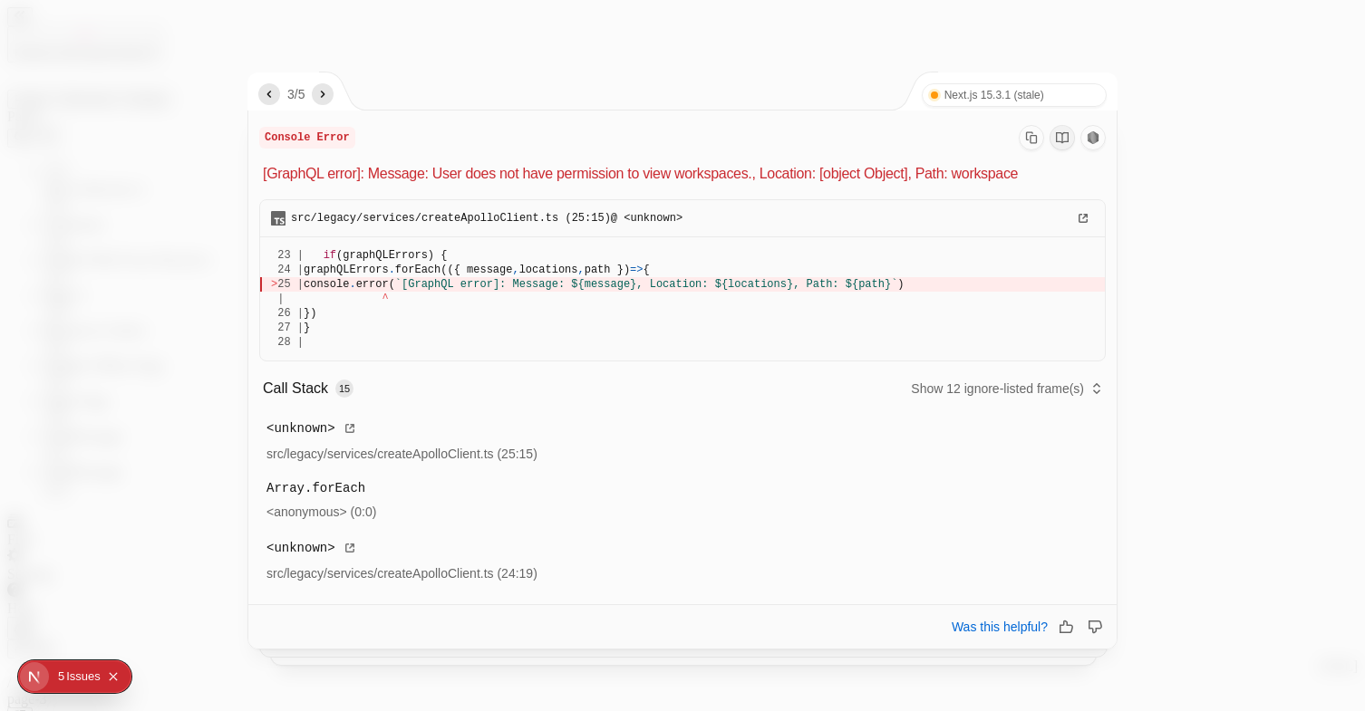
click at [265, 94] on icon "previous" at bounding box center [269, 94] width 14 height 14
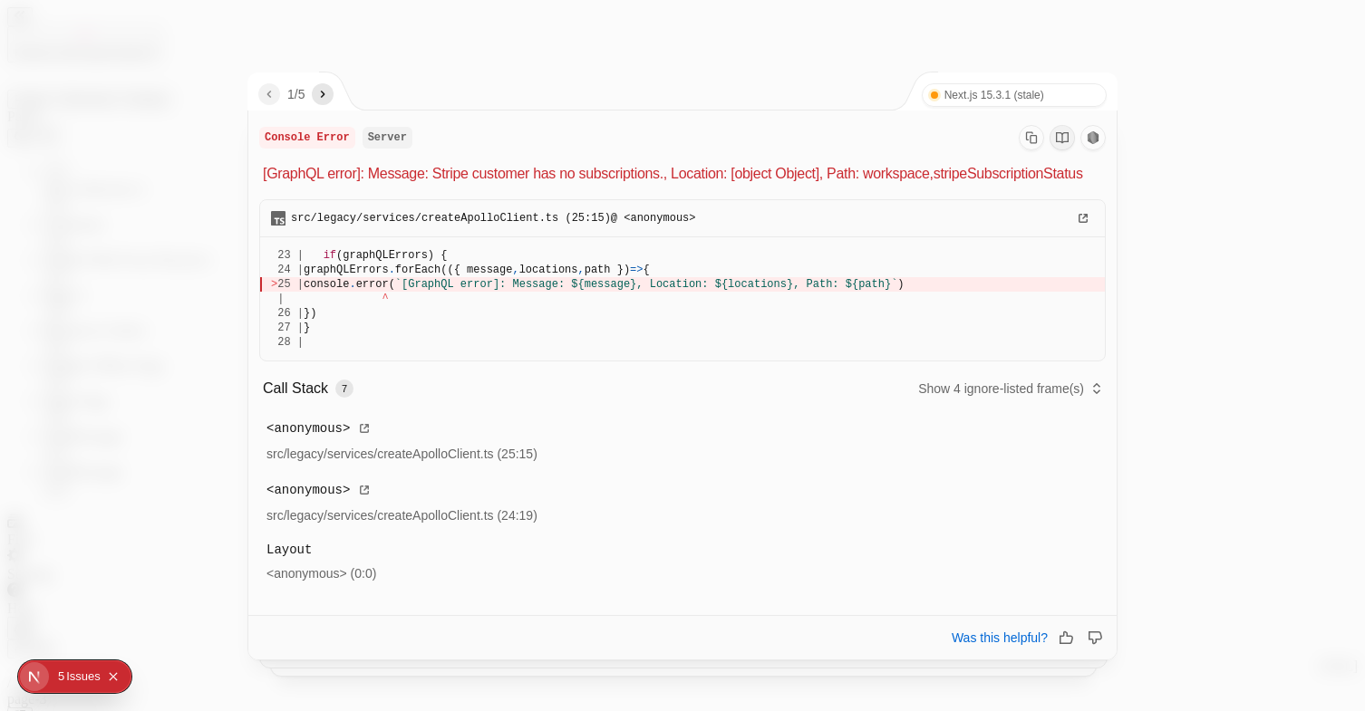
click at [330, 91] on icon "next" at bounding box center [322, 94] width 14 height 14
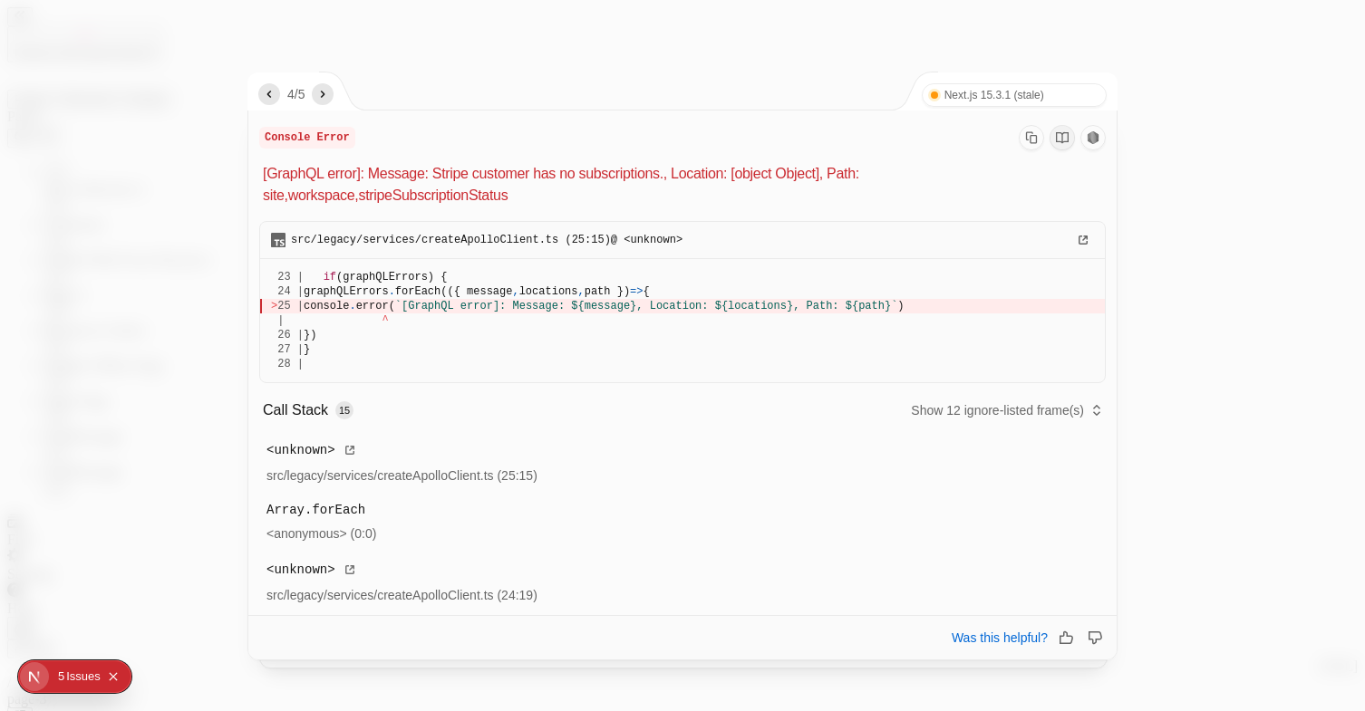
click at [330, 91] on icon "next" at bounding box center [322, 94] width 14 height 14
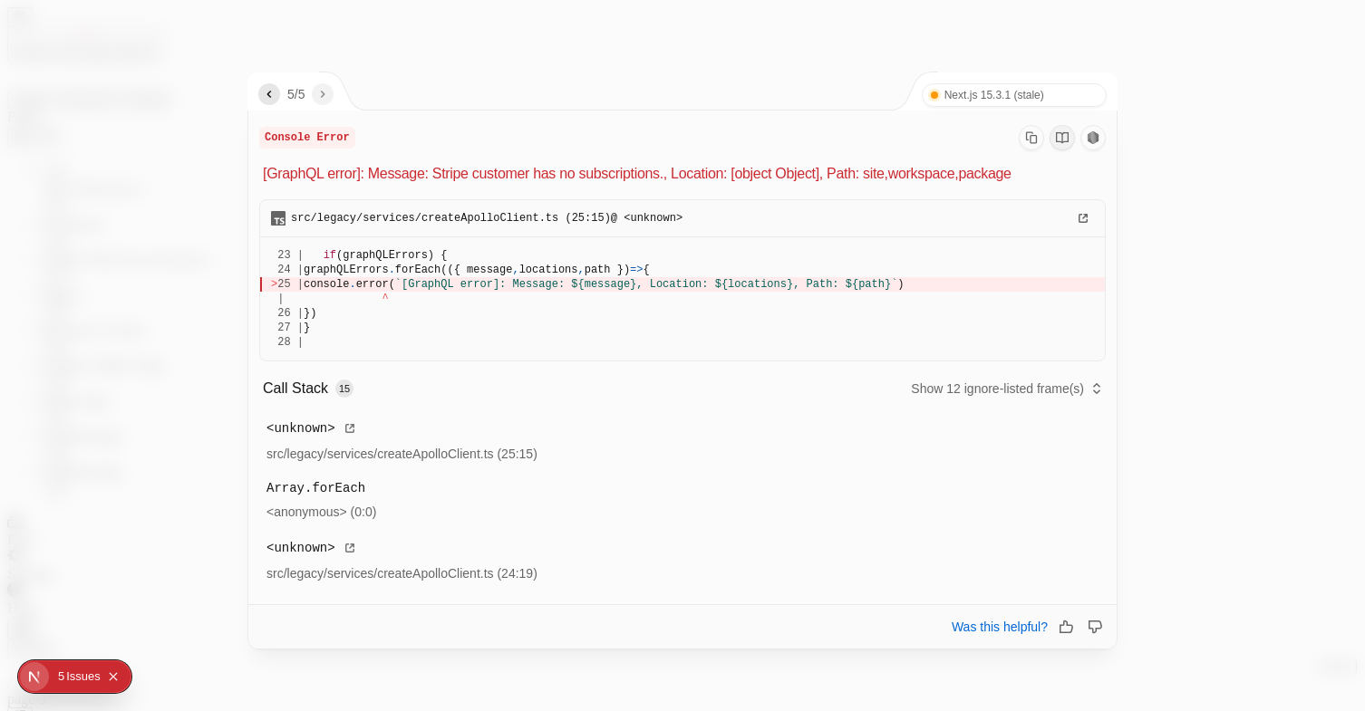
click at [545, 63] on div at bounding box center [682, 355] width 1365 height 711
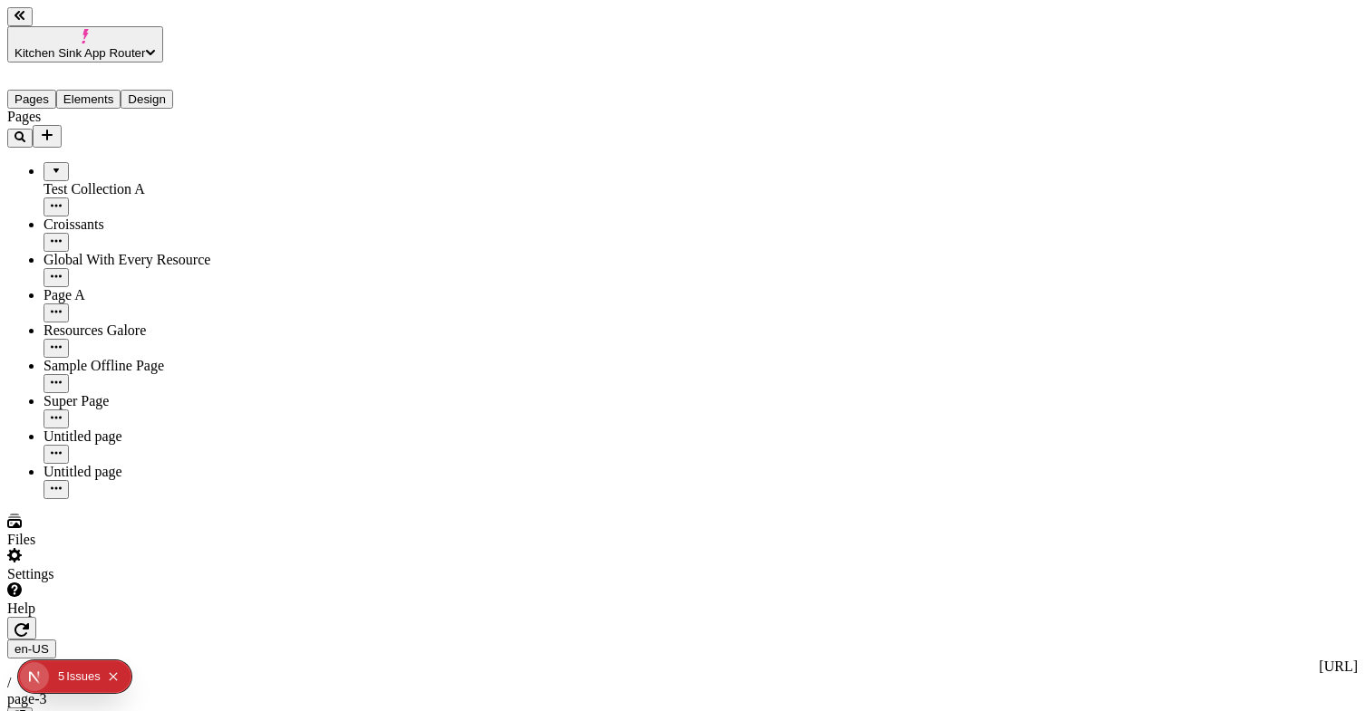
click at [111, 677] on icon "Collapse issues badge" at bounding box center [113, 676] width 11 height 11
type input "Resource-Container"
click at [172, 583] on div "Settings" at bounding box center [115, 565] width 217 height 34
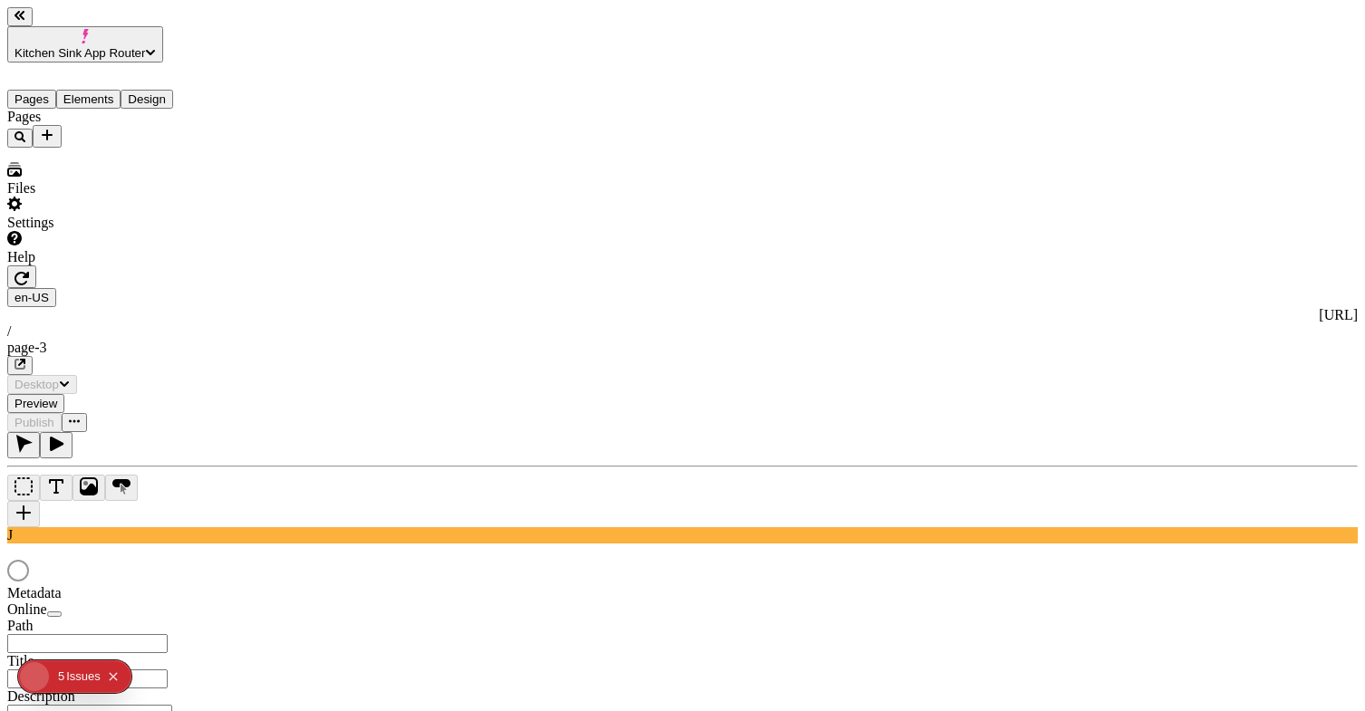
type input "/page-3"
